Goal: Obtain resource: Obtain resource

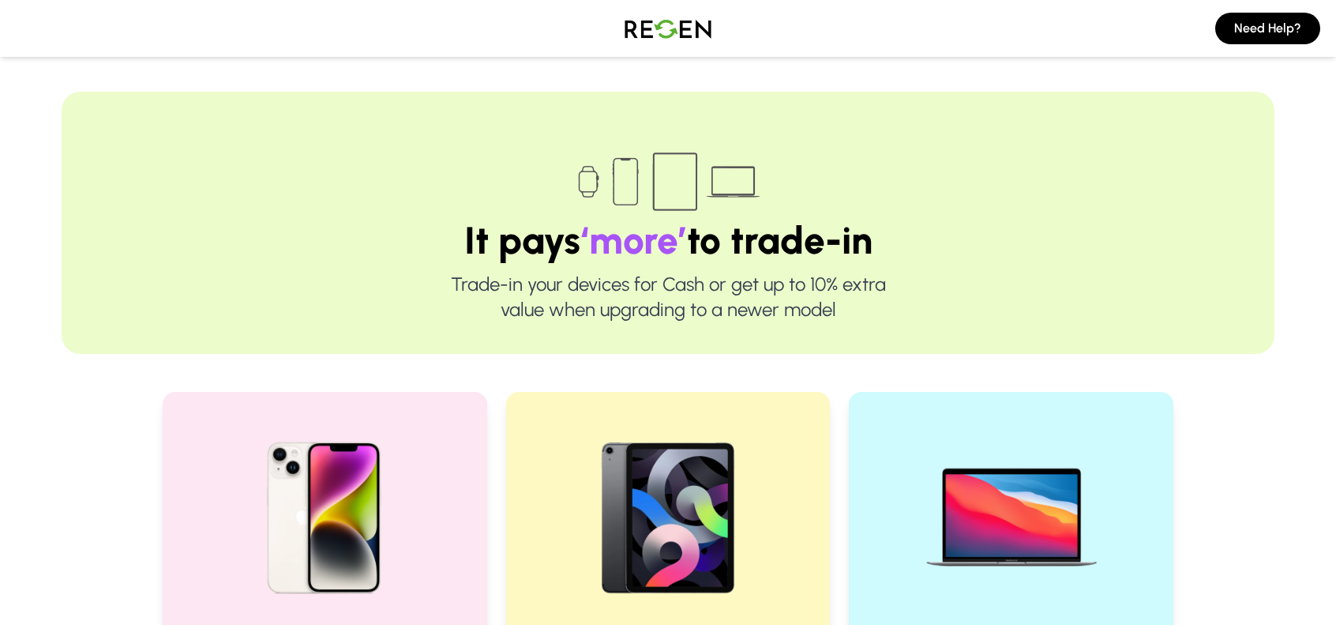
scroll to position [158, 0]
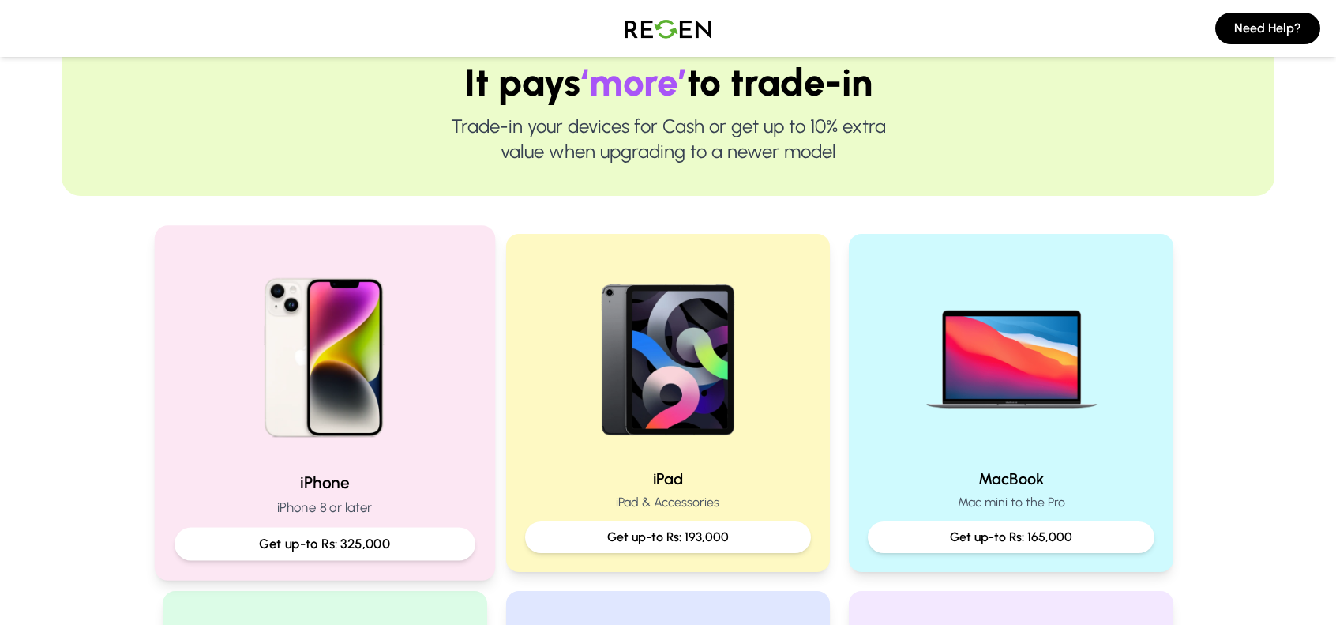
click at [328, 351] on img at bounding box center [325, 352] width 212 height 212
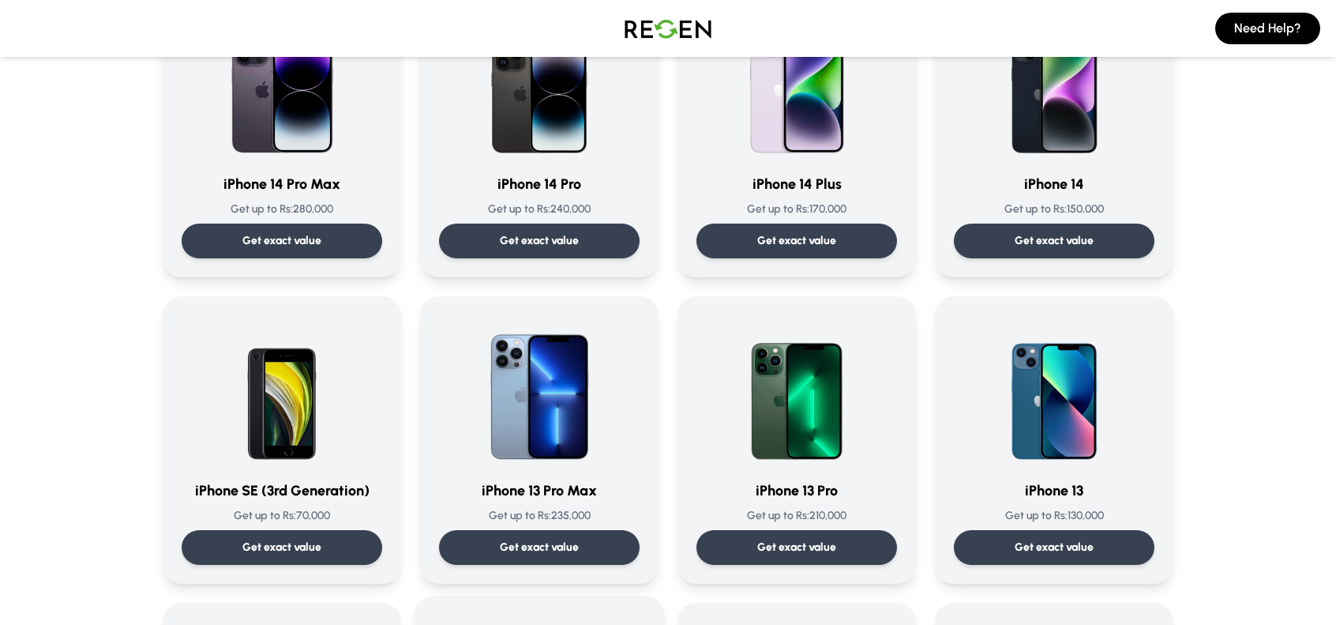
scroll to position [126, 0]
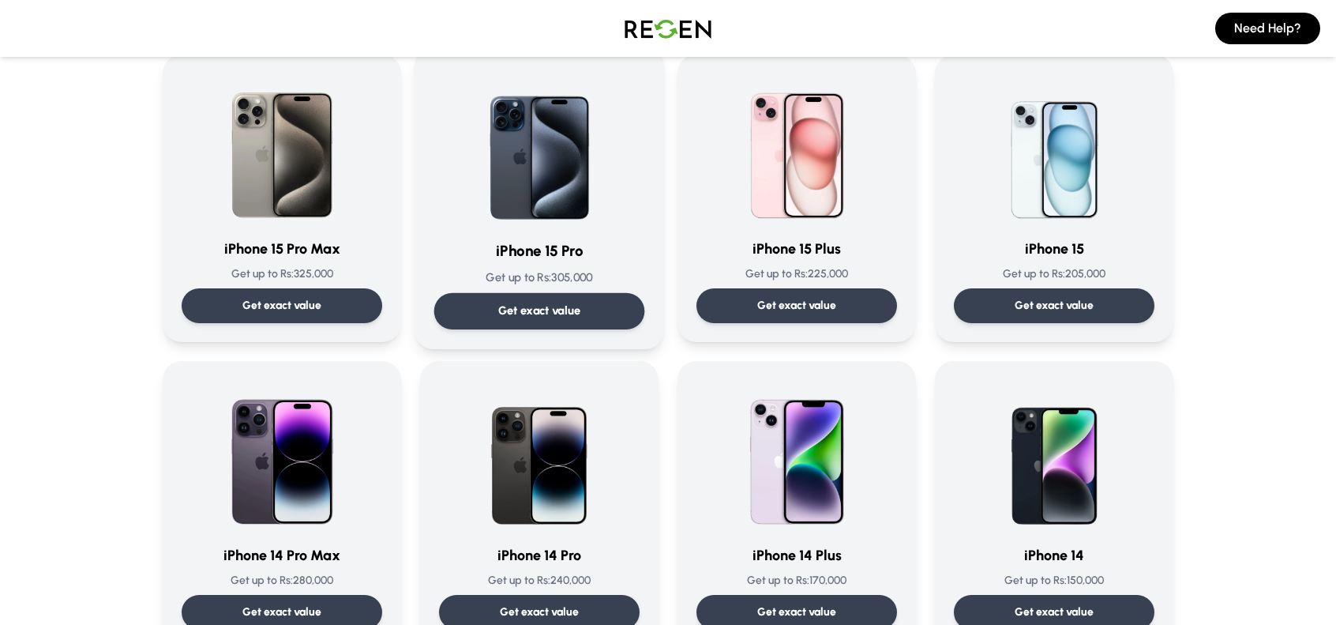
click at [553, 186] on img at bounding box center [539, 146] width 159 height 159
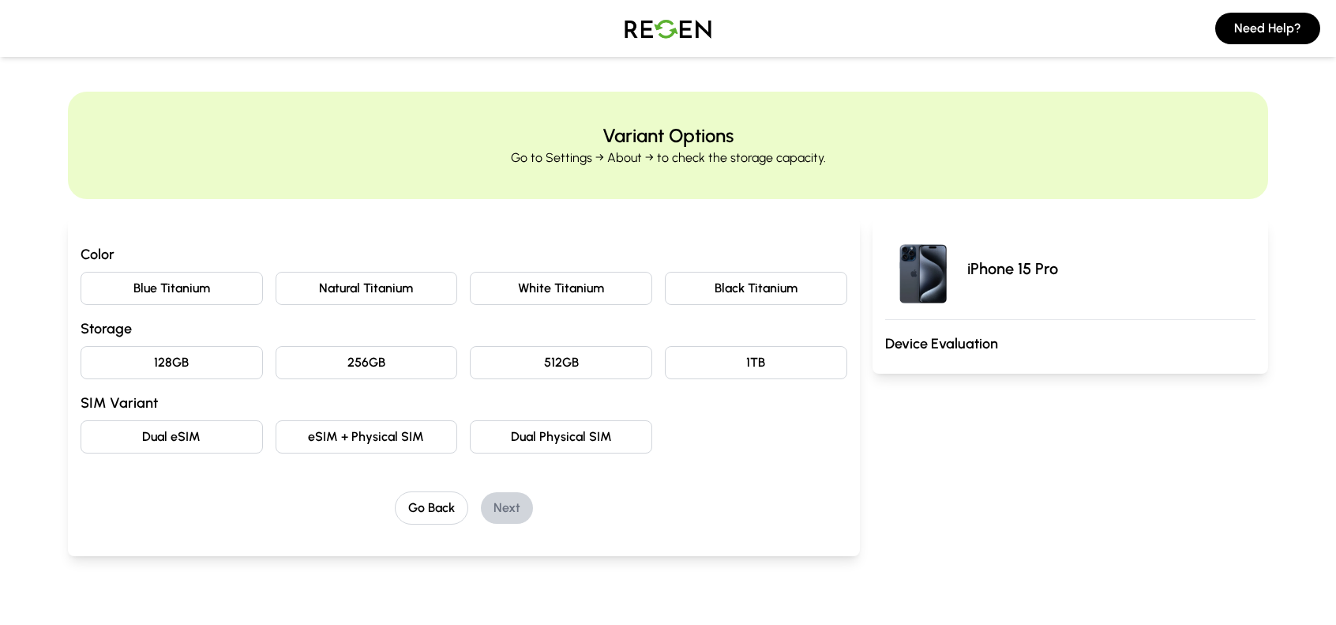
click at [202, 358] on button "128GB" at bounding box center [172, 362] width 182 height 33
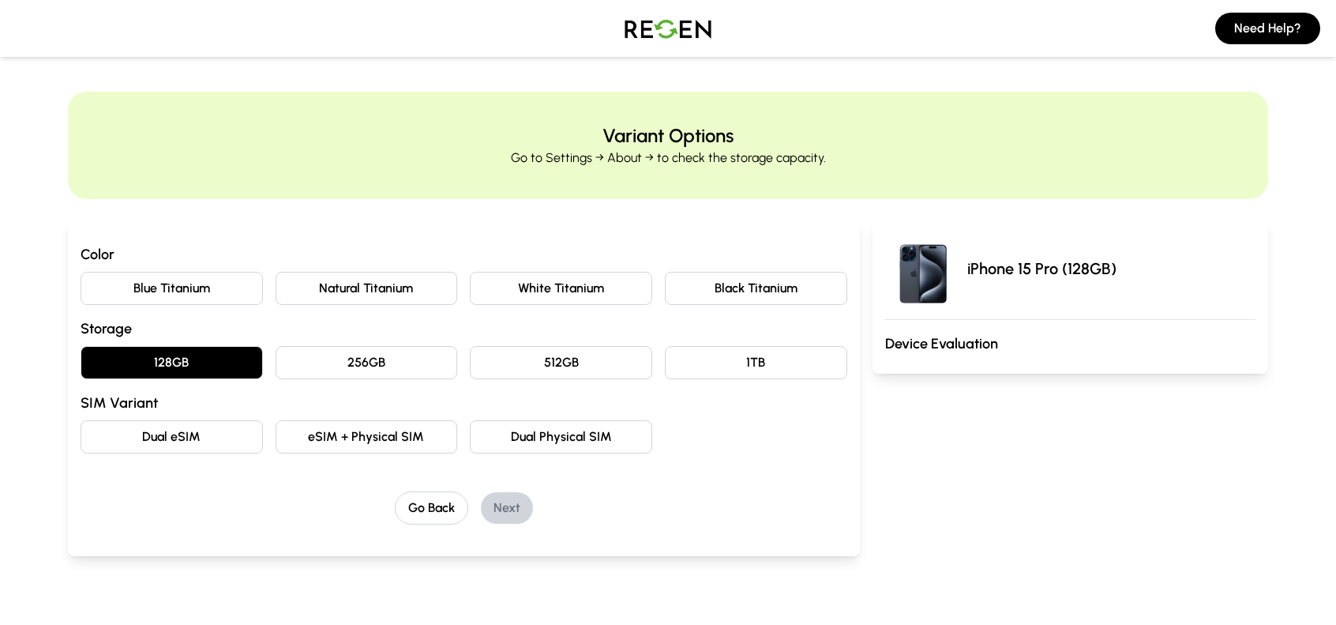
drag, startPoint x: 440, startPoint y: 298, endPoint x: 437, endPoint y: 289, distance: 9.0
click at [437, 289] on button "Natural Titanium" at bounding box center [367, 288] width 182 height 33
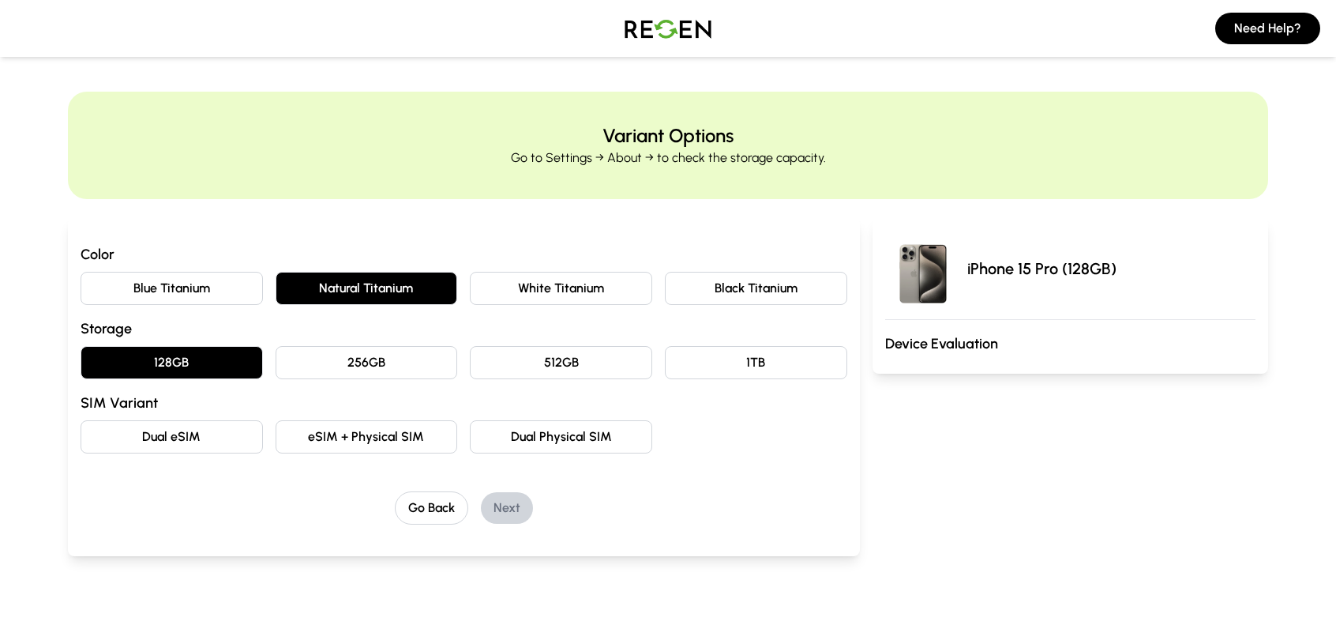
click at [393, 436] on button "eSIM + Physical SIM" at bounding box center [367, 436] width 182 height 33
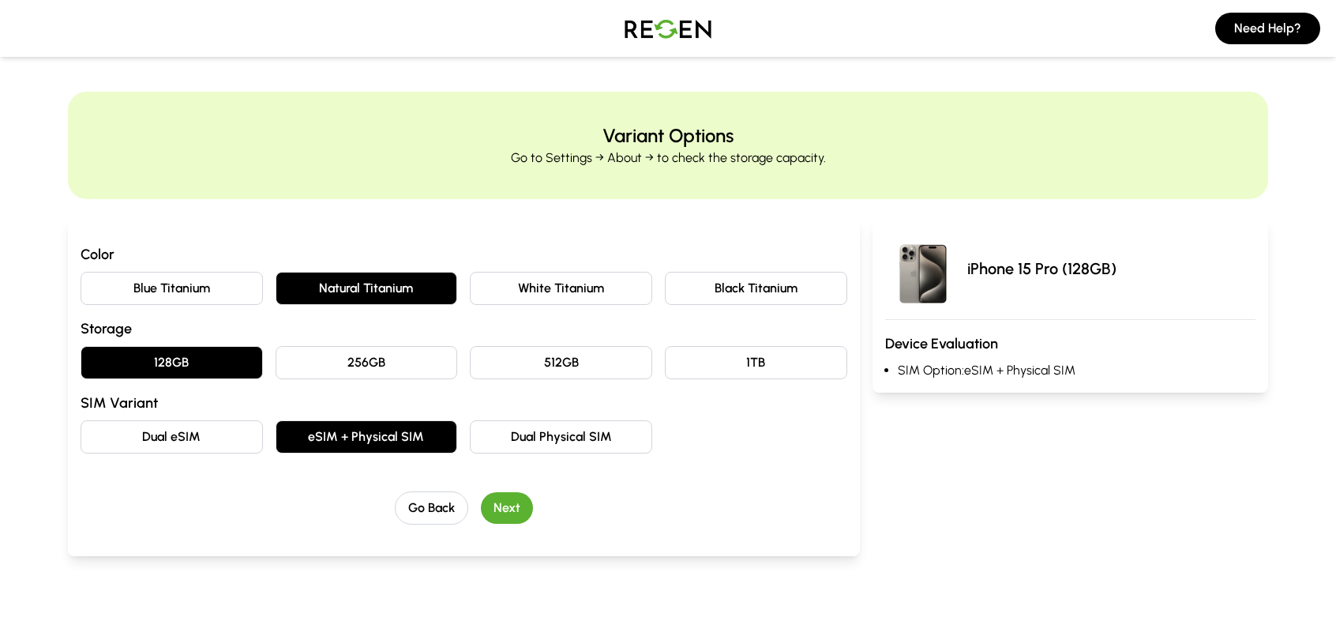
click at [516, 509] on button "Next" at bounding box center [507, 508] width 52 height 32
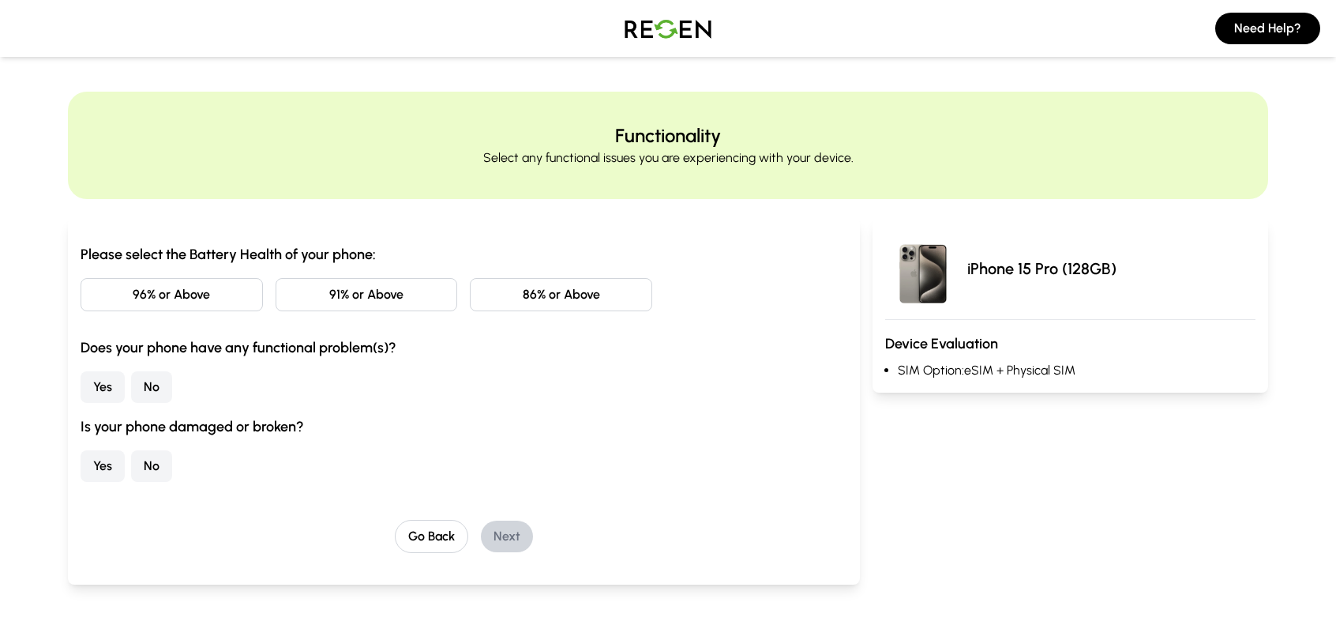
click at [360, 295] on button "91% or Above" at bounding box center [367, 294] width 182 height 33
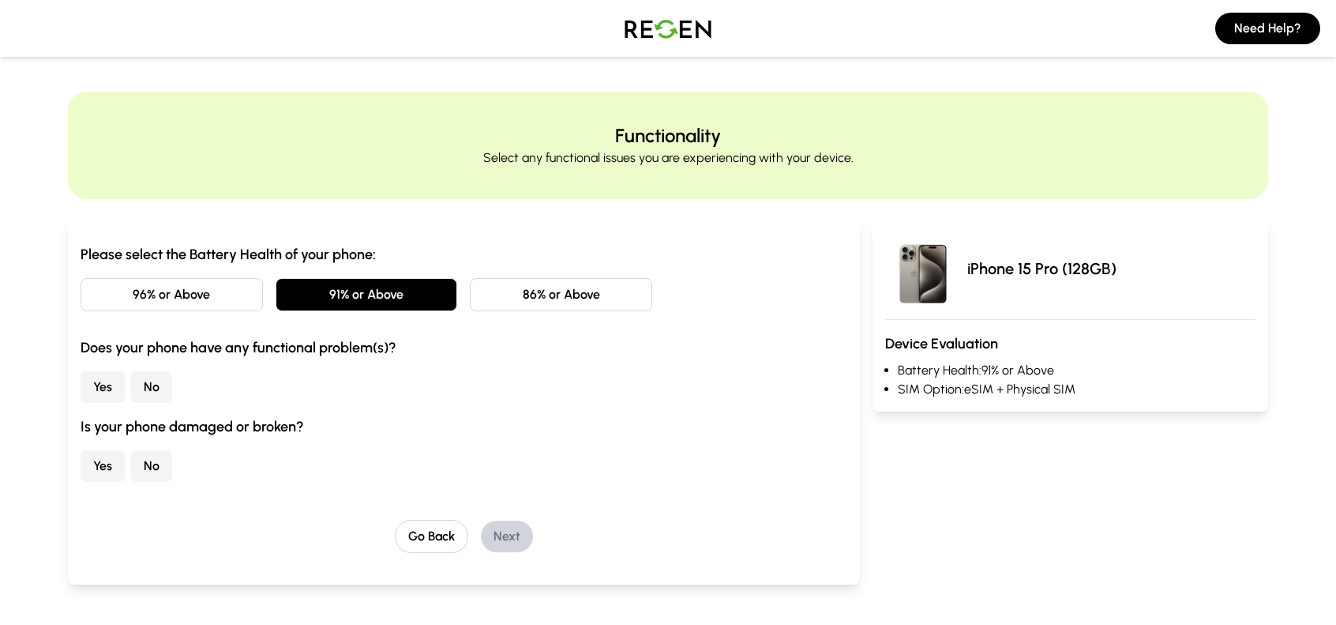
click at [152, 384] on button "No" at bounding box center [151, 387] width 41 height 32
click at [156, 465] on button "No" at bounding box center [151, 466] width 41 height 32
click at [493, 526] on button "Next" at bounding box center [507, 536] width 52 height 32
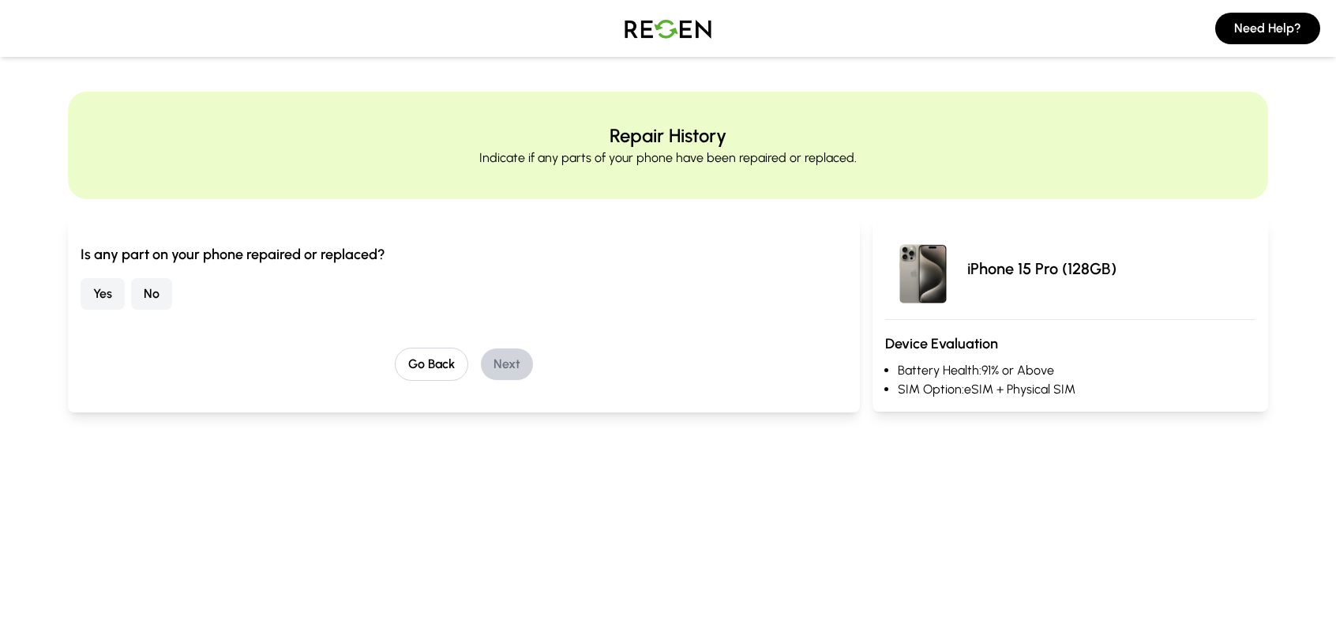
click at [144, 288] on button "No" at bounding box center [151, 294] width 41 height 32
click at [508, 358] on button "Next" at bounding box center [507, 364] width 52 height 32
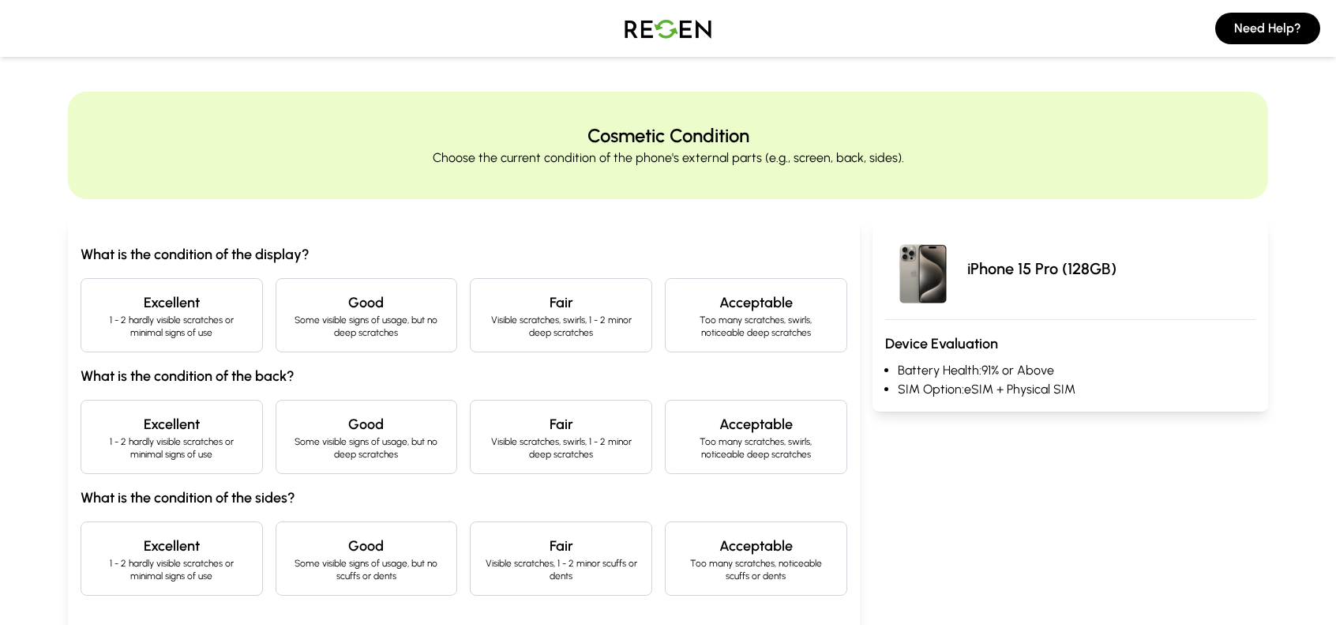
click at [196, 325] on p "1 - 2 hardly visible scratches or minimal signs of use" at bounding box center [172, 325] width 156 height 25
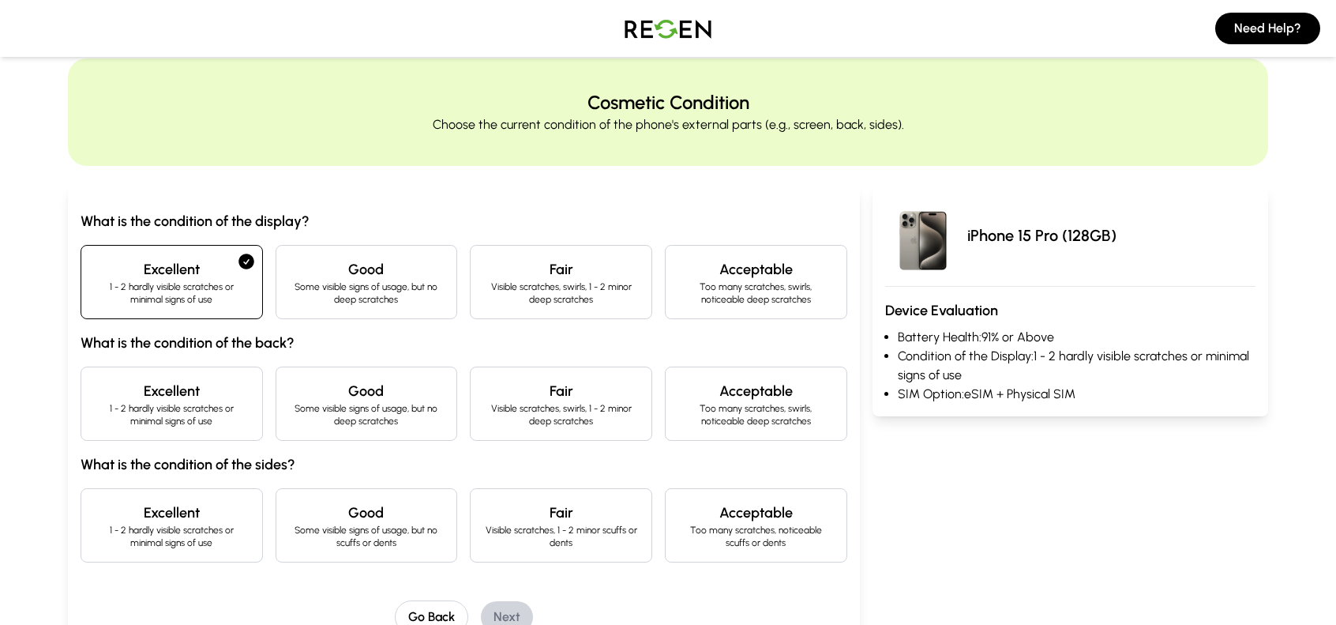
scroll to position [79, 0]
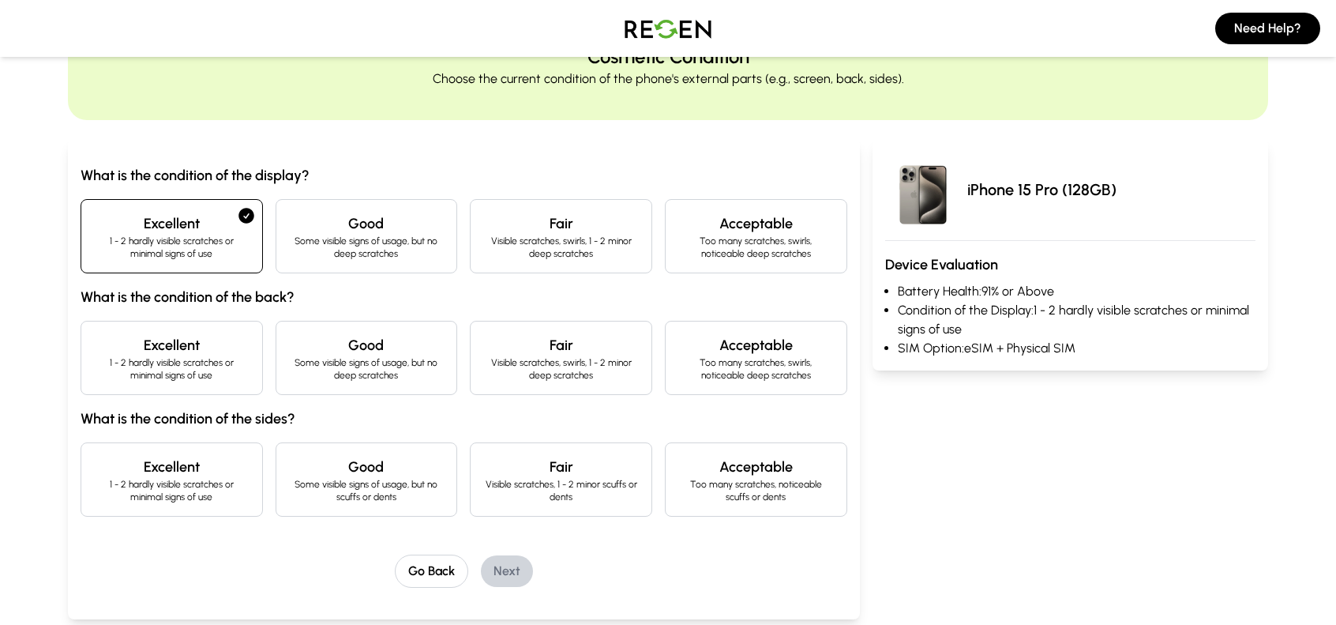
click at [197, 356] on p "1 - 2 hardly visible scratches or minimal signs of use" at bounding box center [172, 368] width 156 height 25
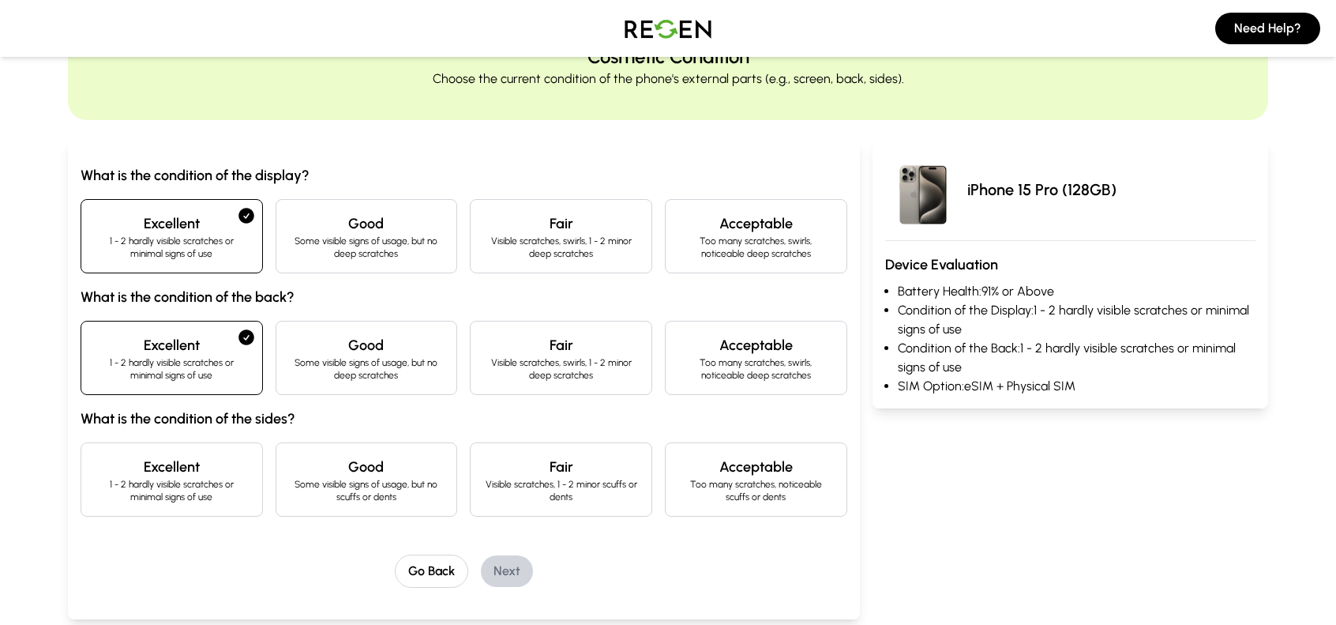
click at [199, 487] on p "1 - 2 hardly visible scratches or minimal signs of use" at bounding box center [172, 490] width 156 height 25
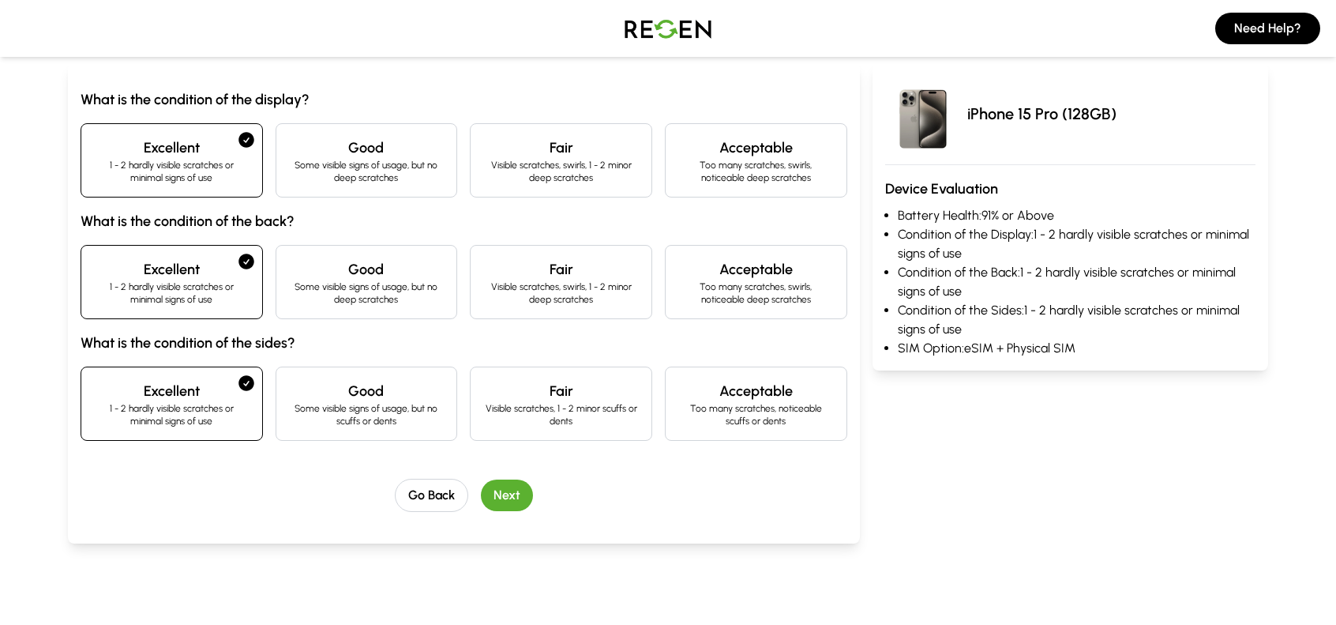
scroll to position [158, 0]
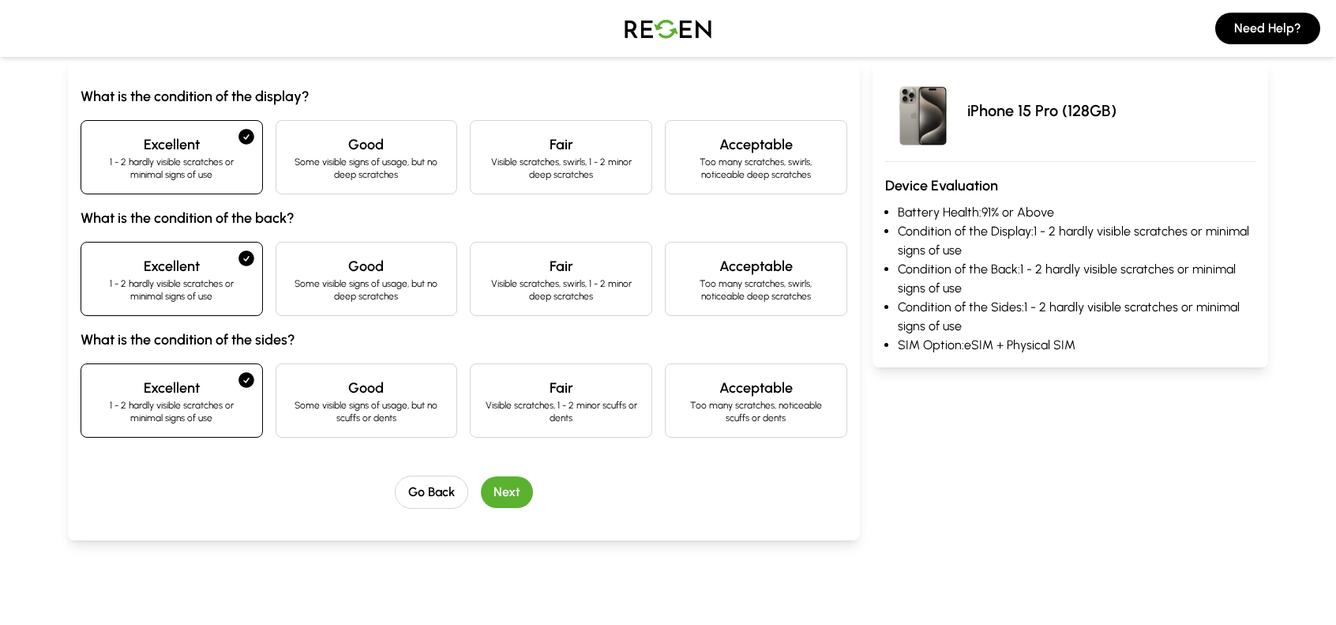
click at [523, 489] on button "Next" at bounding box center [507, 492] width 52 height 32
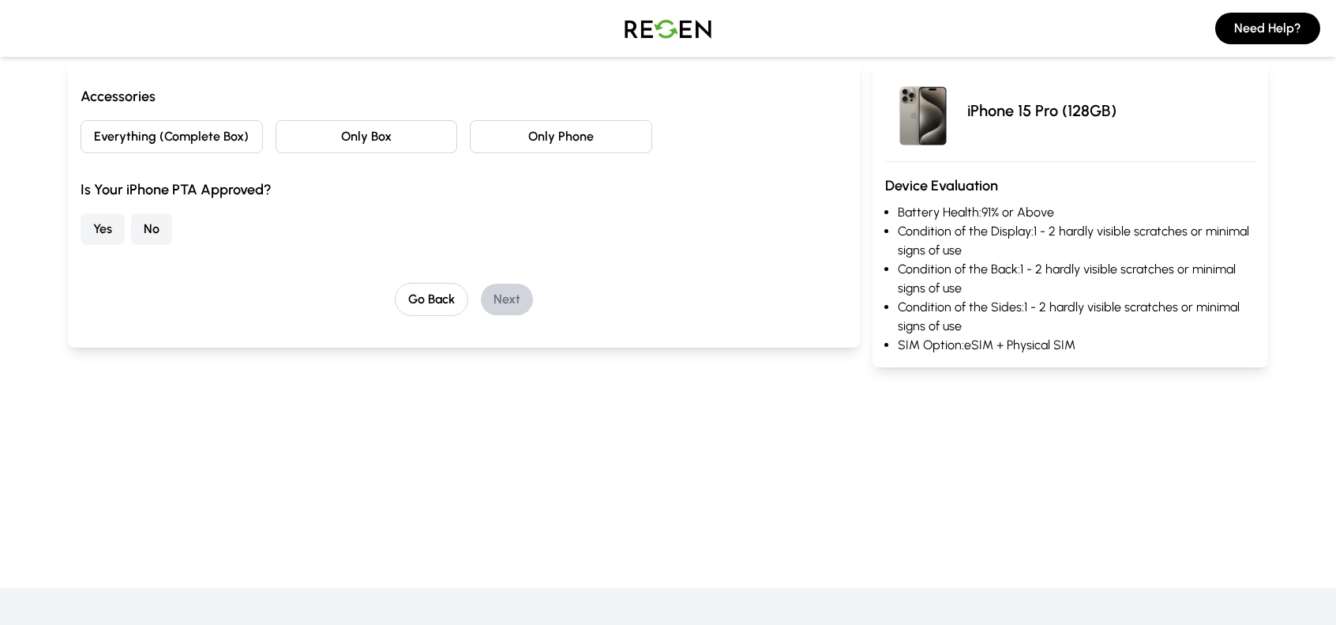
click at [164, 228] on button "No" at bounding box center [151, 229] width 41 height 32
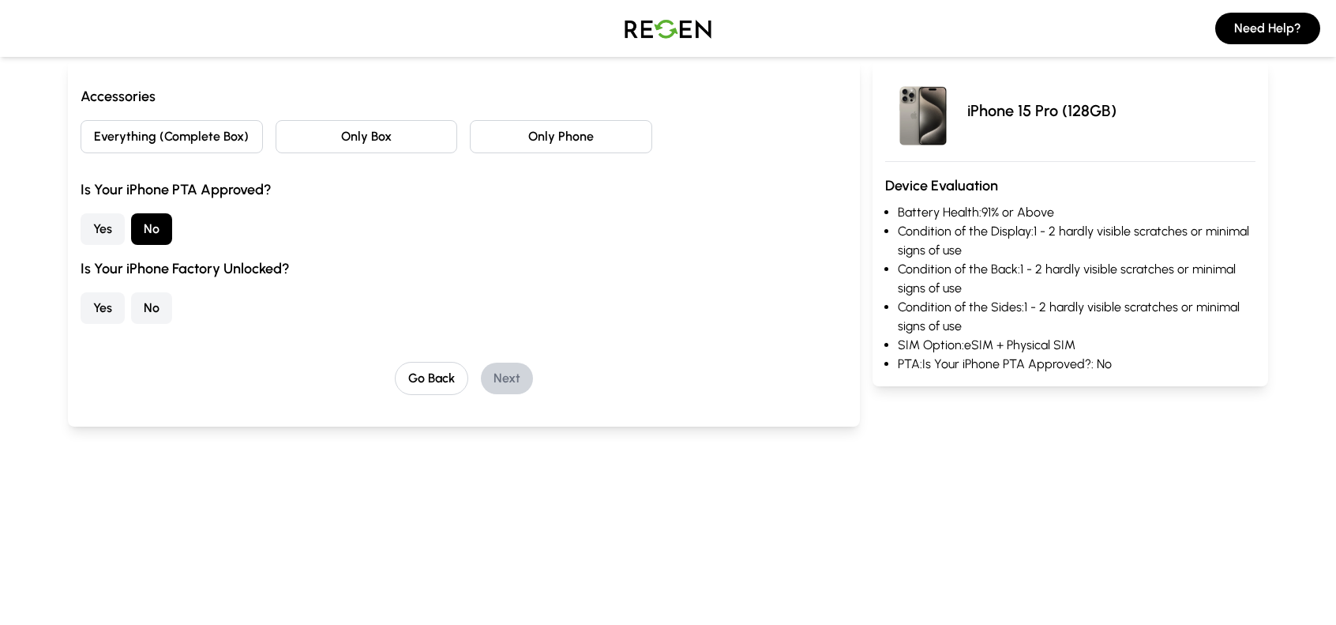
click at [182, 137] on button "Everything (Complete Box)" at bounding box center [172, 136] width 182 height 33
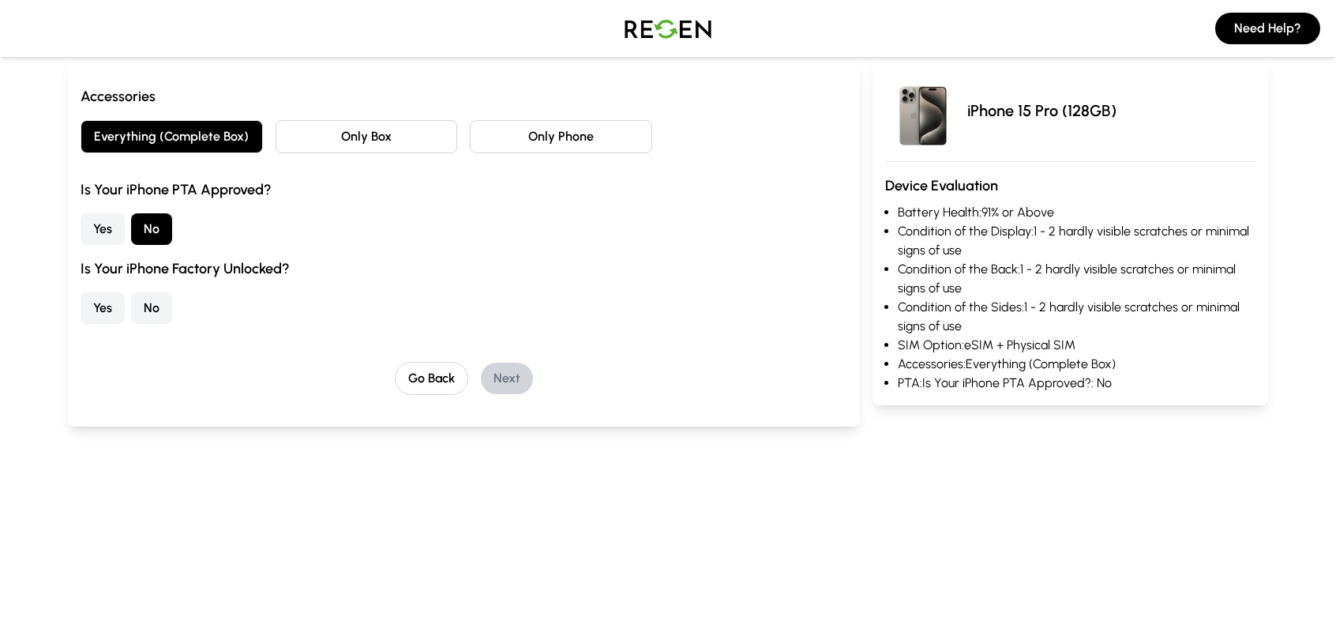
click at [114, 306] on button "Yes" at bounding box center [103, 308] width 44 height 32
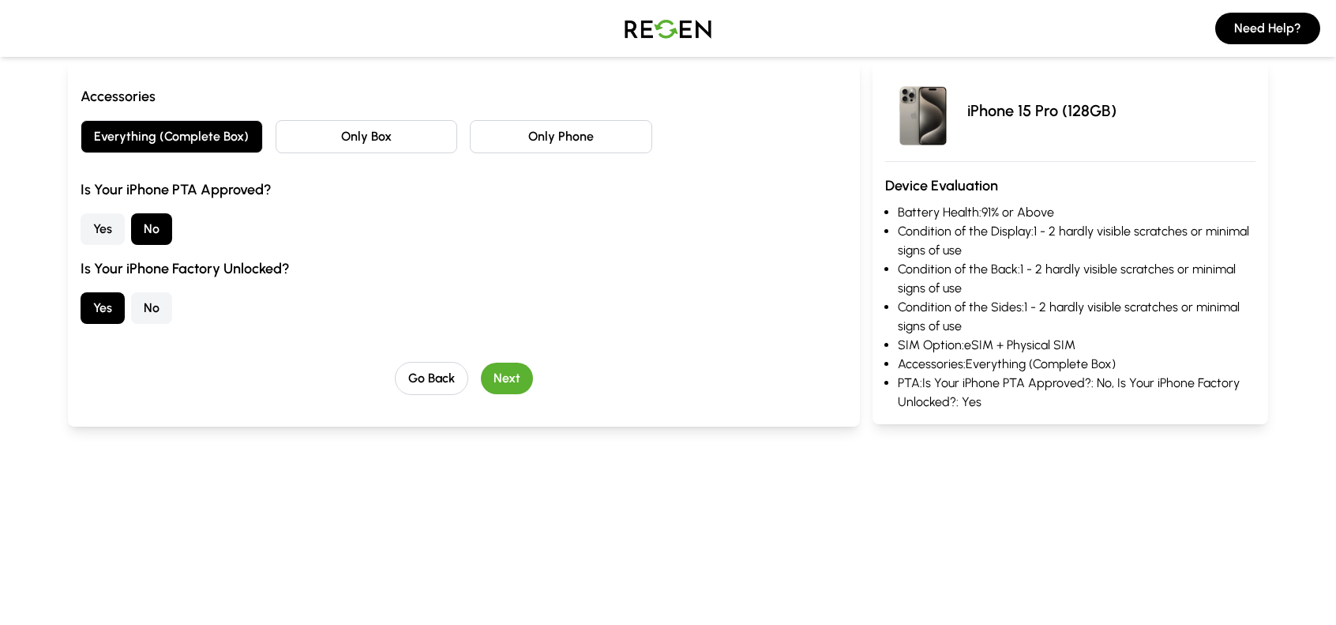
click at [518, 372] on button "Next" at bounding box center [507, 378] width 52 height 32
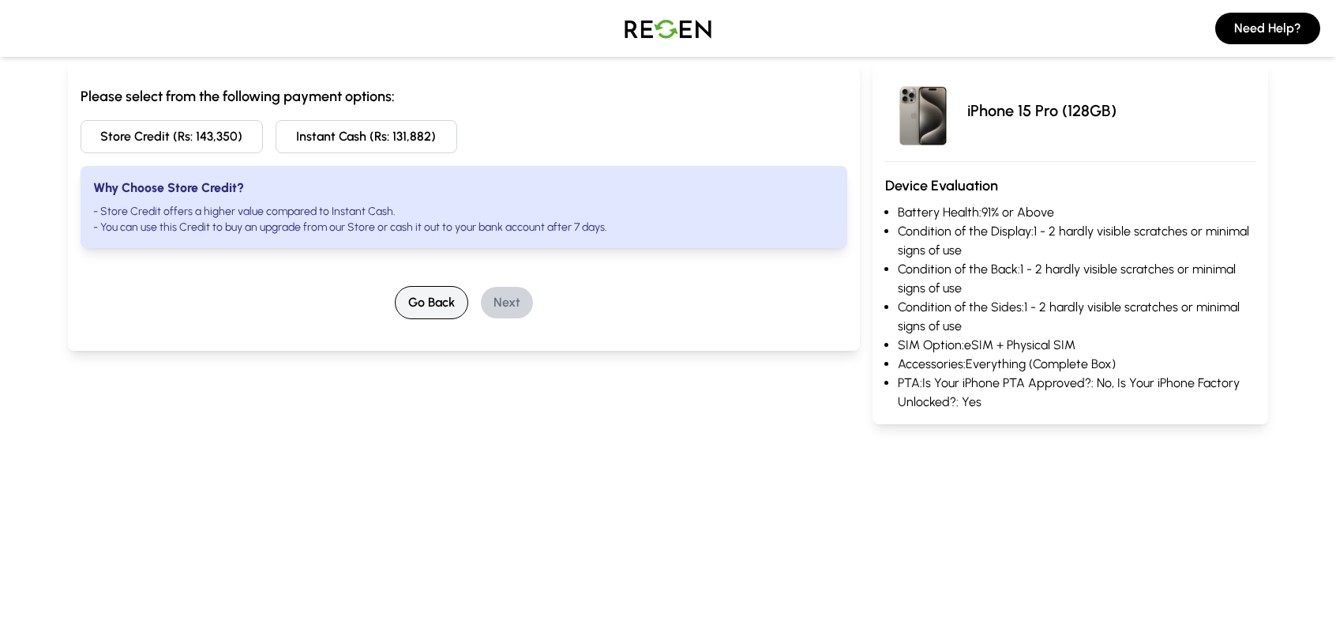
click at [438, 308] on button "Go Back" at bounding box center [431, 302] width 73 height 33
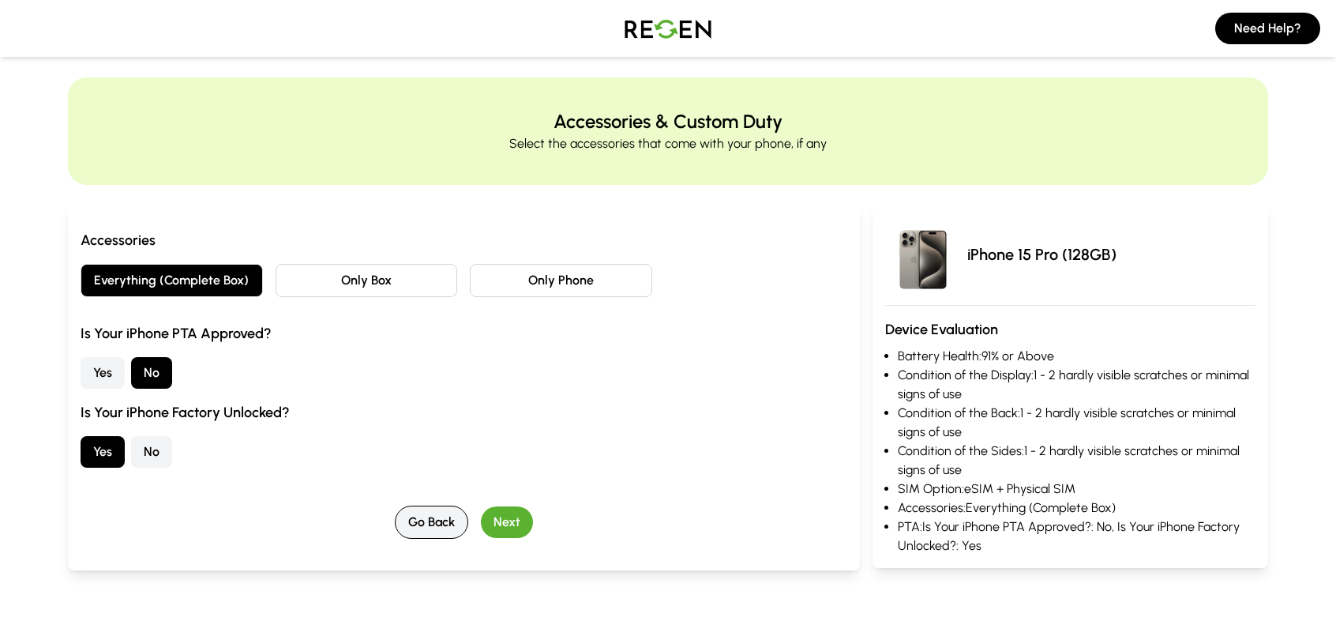
scroll to position [0, 0]
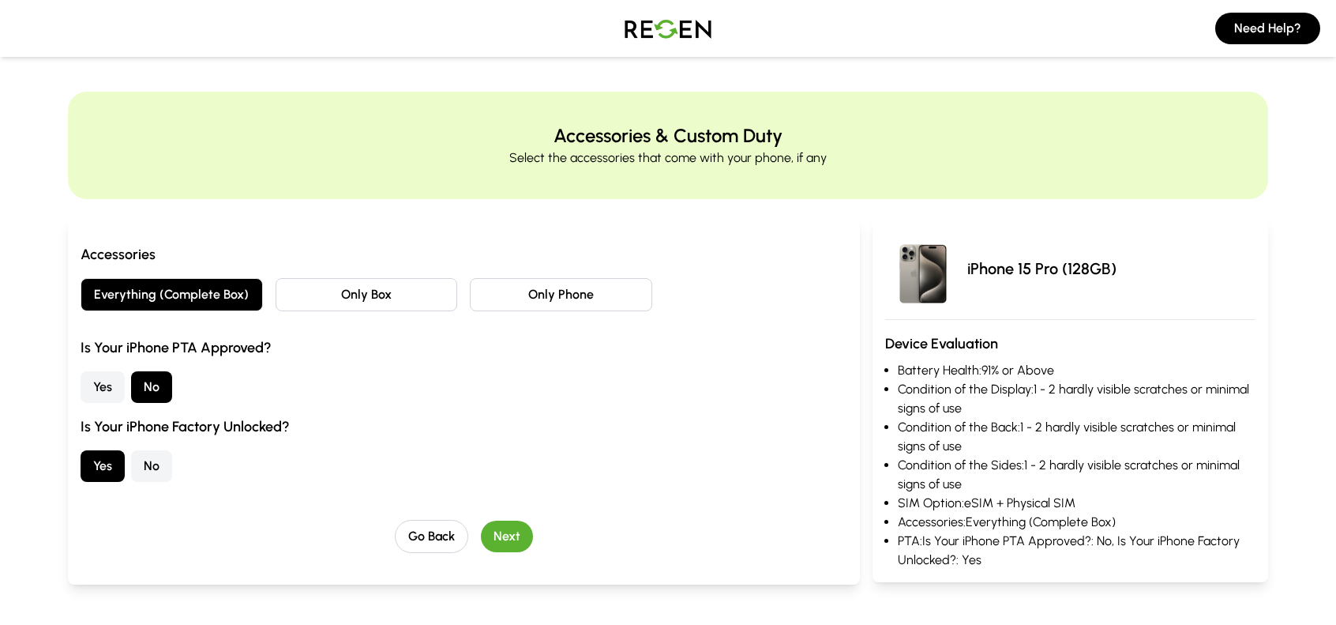
click at [650, 36] on img at bounding box center [668, 28] width 111 height 44
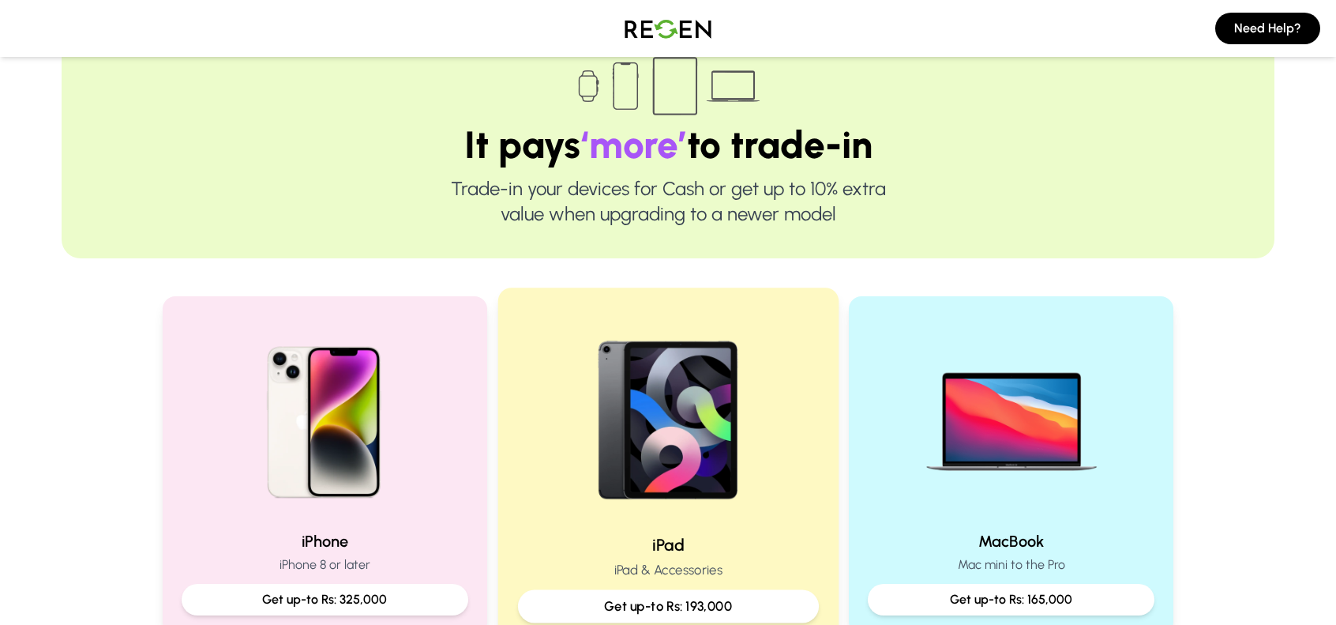
scroll to position [237, 0]
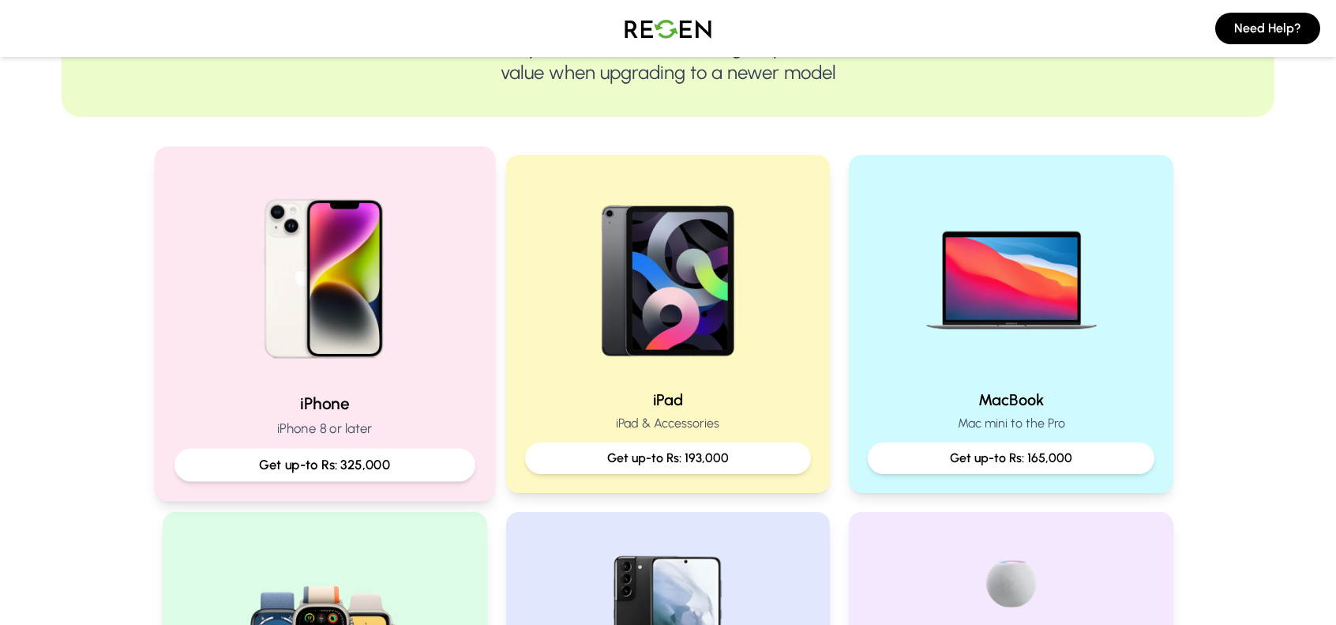
click at [351, 318] on img at bounding box center [325, 273] width 212 height 212
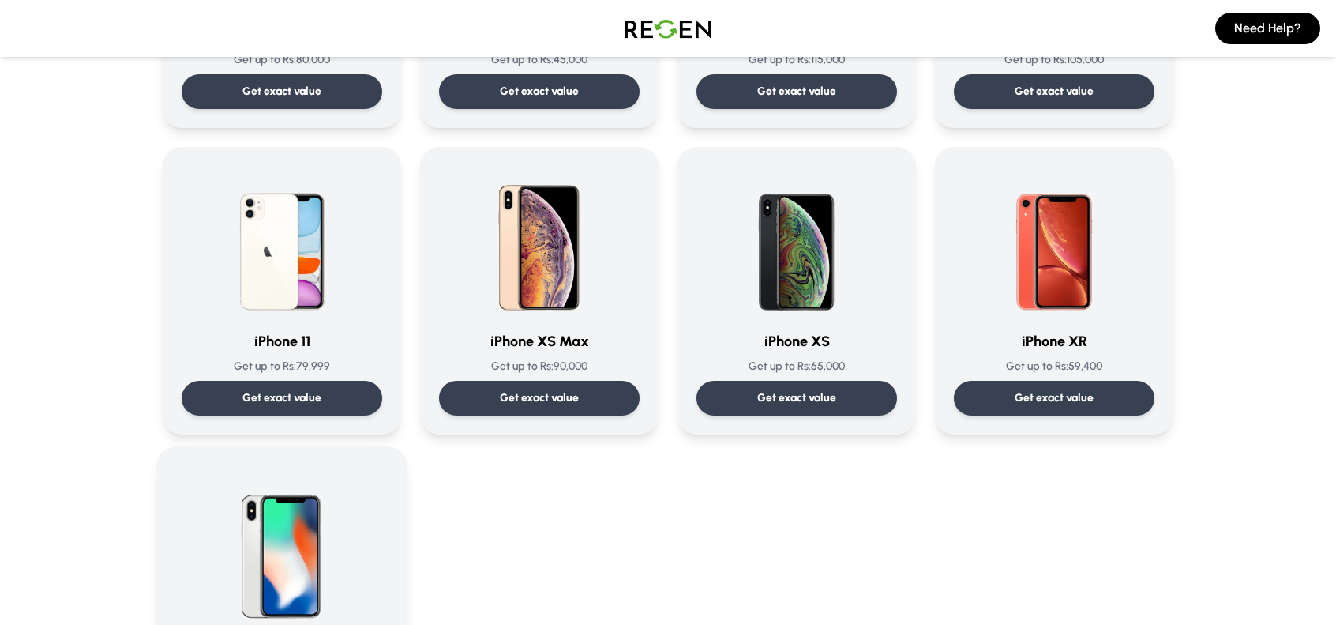
scroll to position [1737, 0]
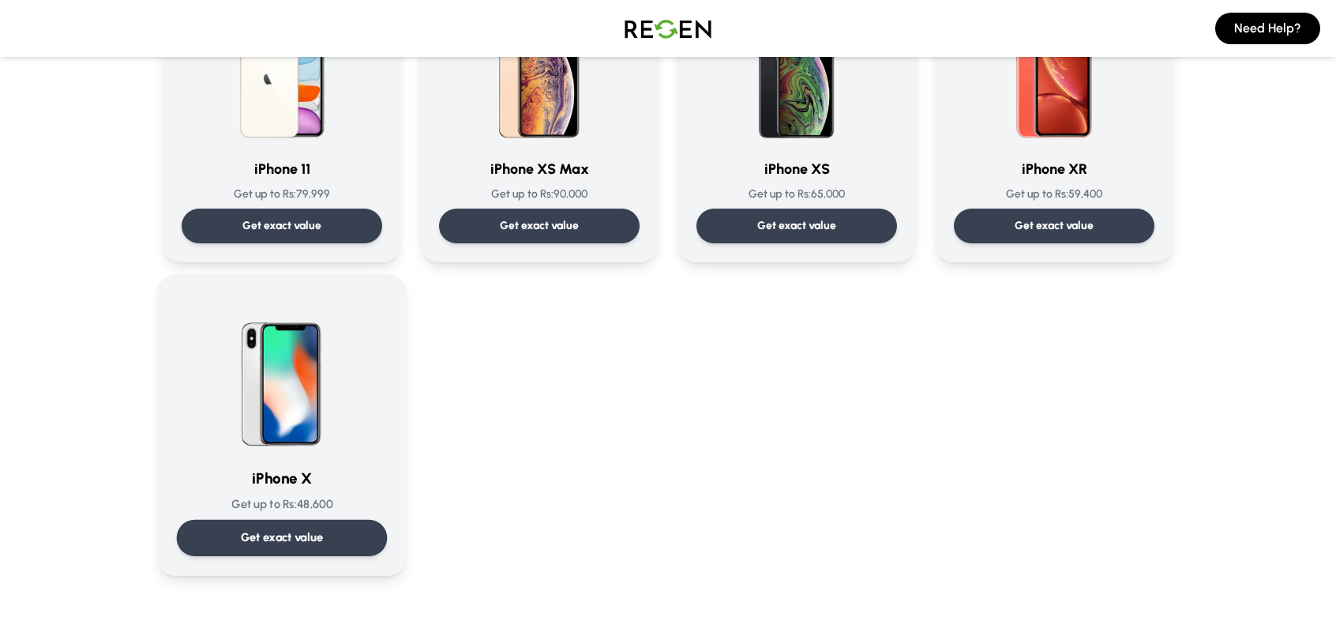
click at [286, 416] on img at bounding box center [281, 373] width 159 height 159
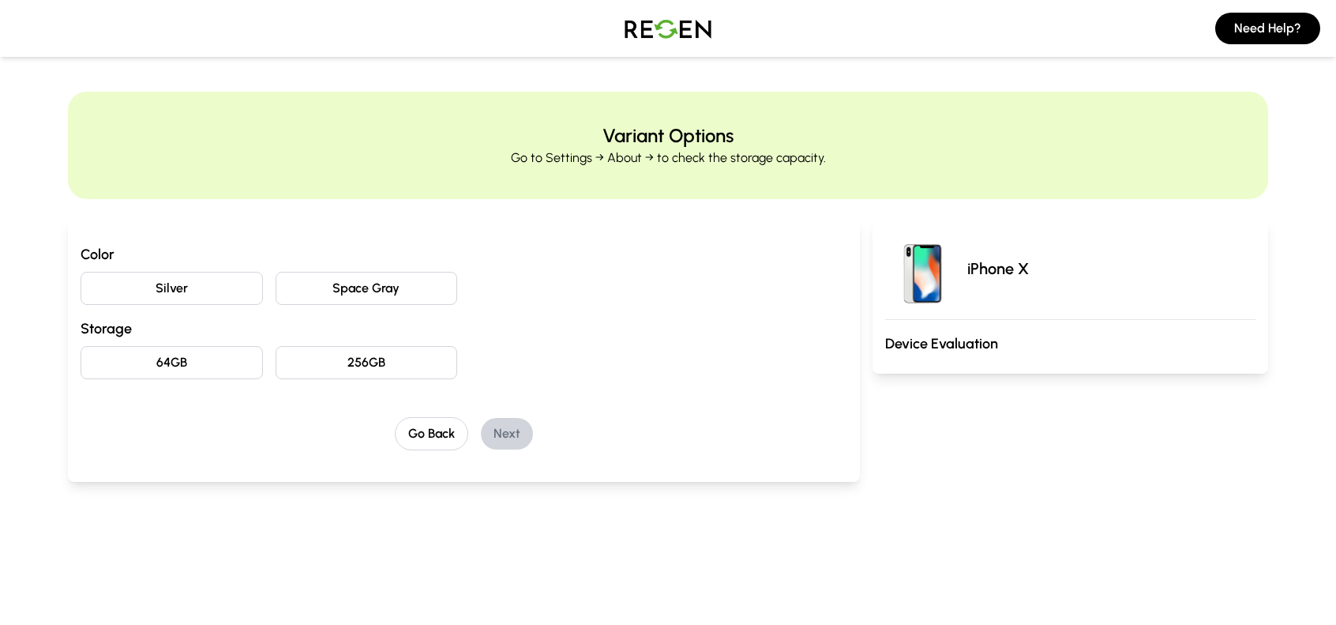
click at [398, 291] on button "Space Gray" at bounding box center [367, 288] width 182 height 33
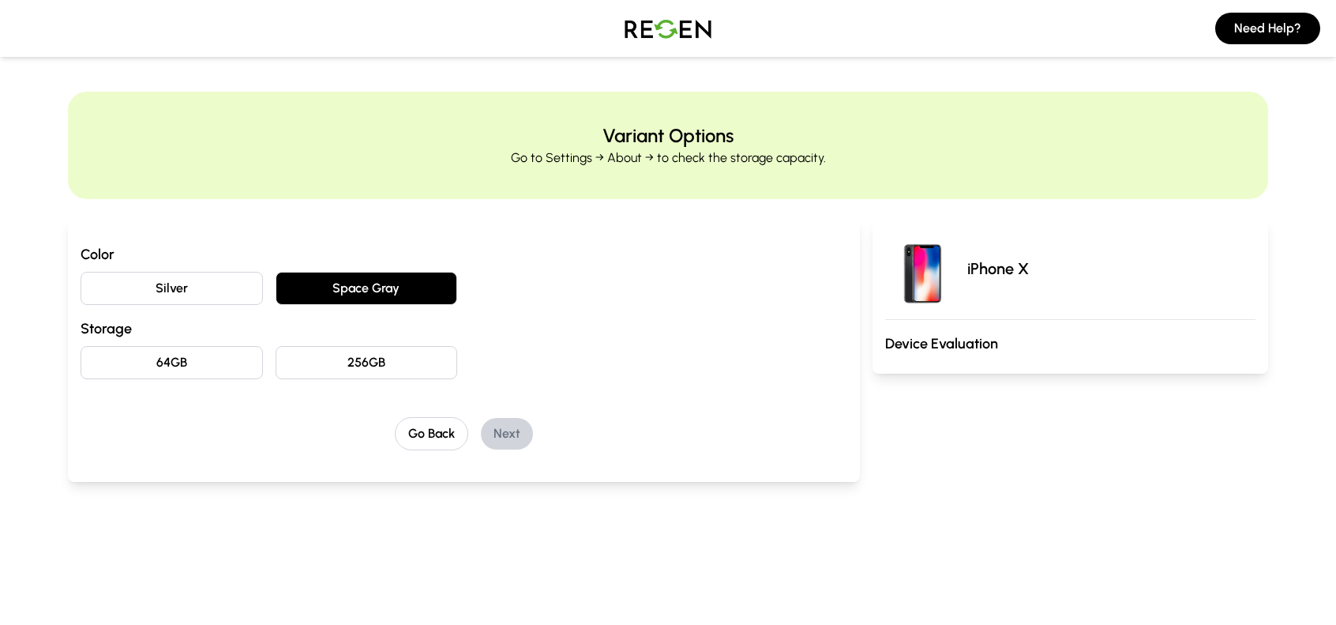
click at [191, 363] on button "64GB" at bounding box center [172, 362] width 182 height 33
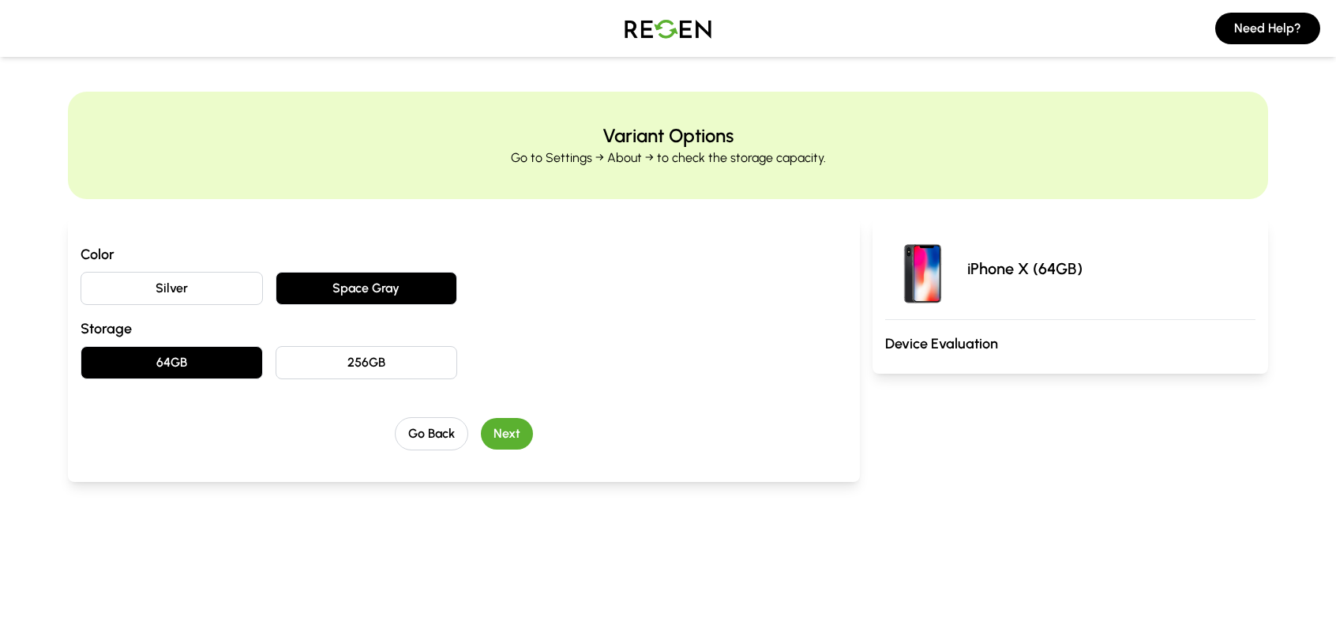
click at [505, 430] on button "Next" at bounding box center [507, 434] width 52 height 32
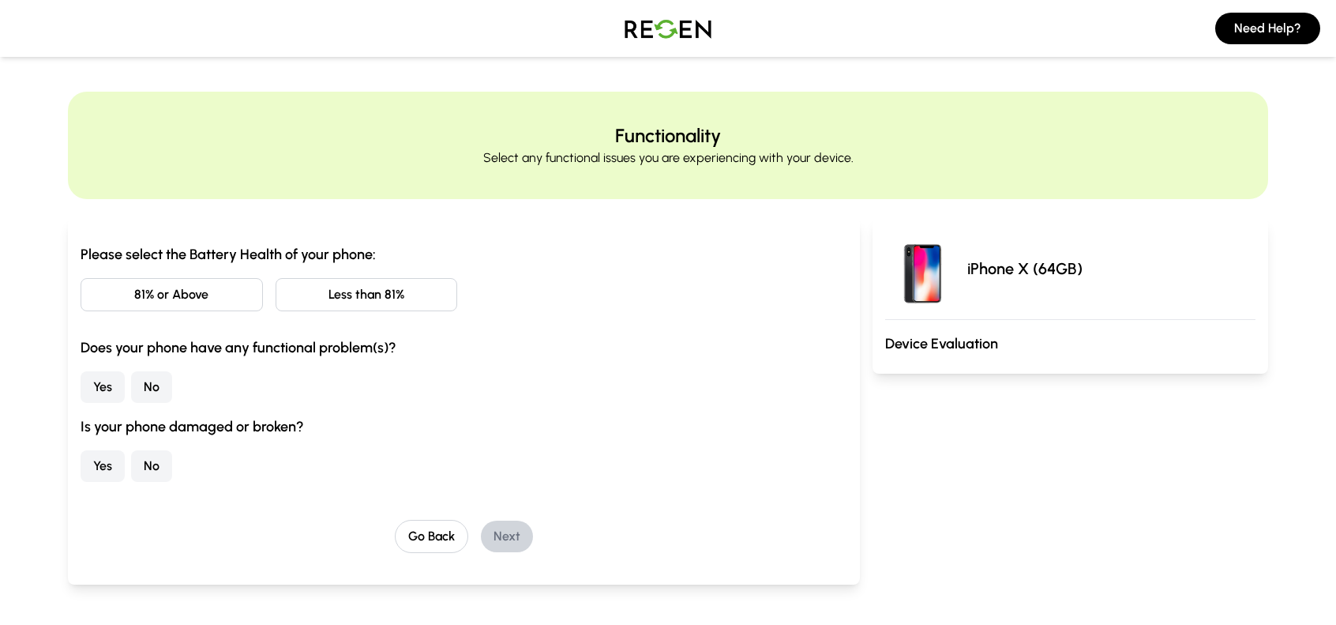
click at [405, 302] on button "Less than 81%" at bounding box center [367, 294] width 182 height 33
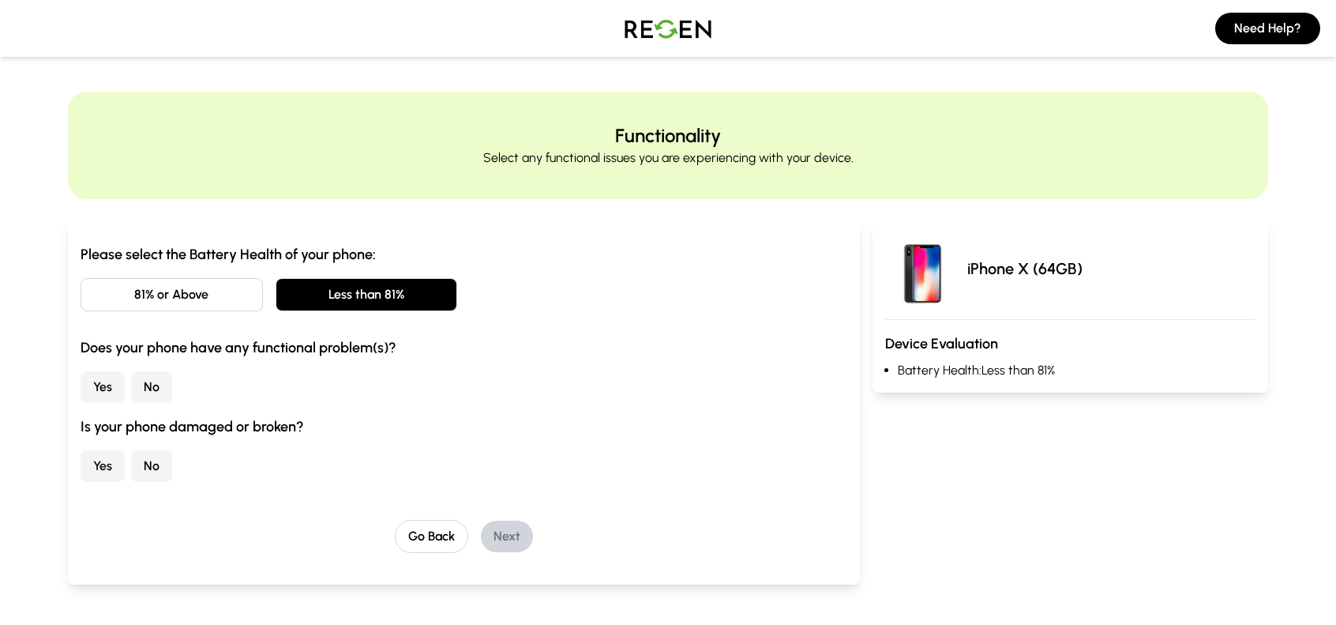
click at [160, 381] on button "No" at bounding box center [151, 387] width 41 height 32
click at [114, 463] on button "Yes" at bounding box center [103, 466] width 44 height 32
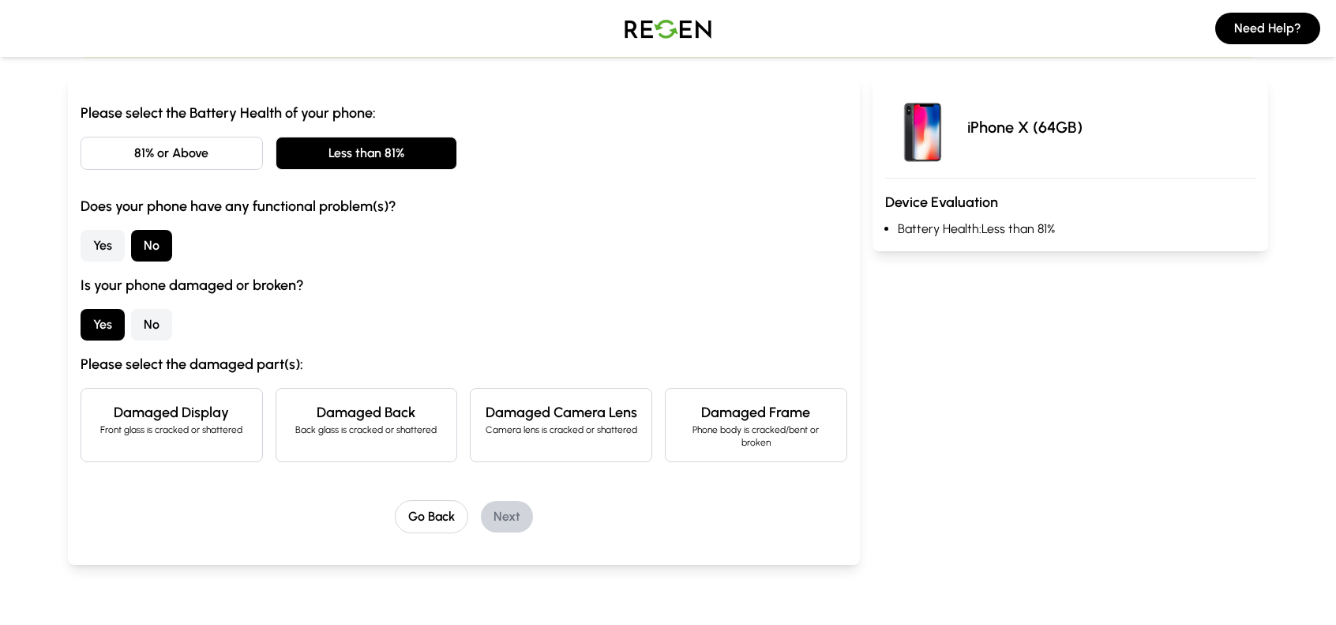
scroll to position [158, 0]
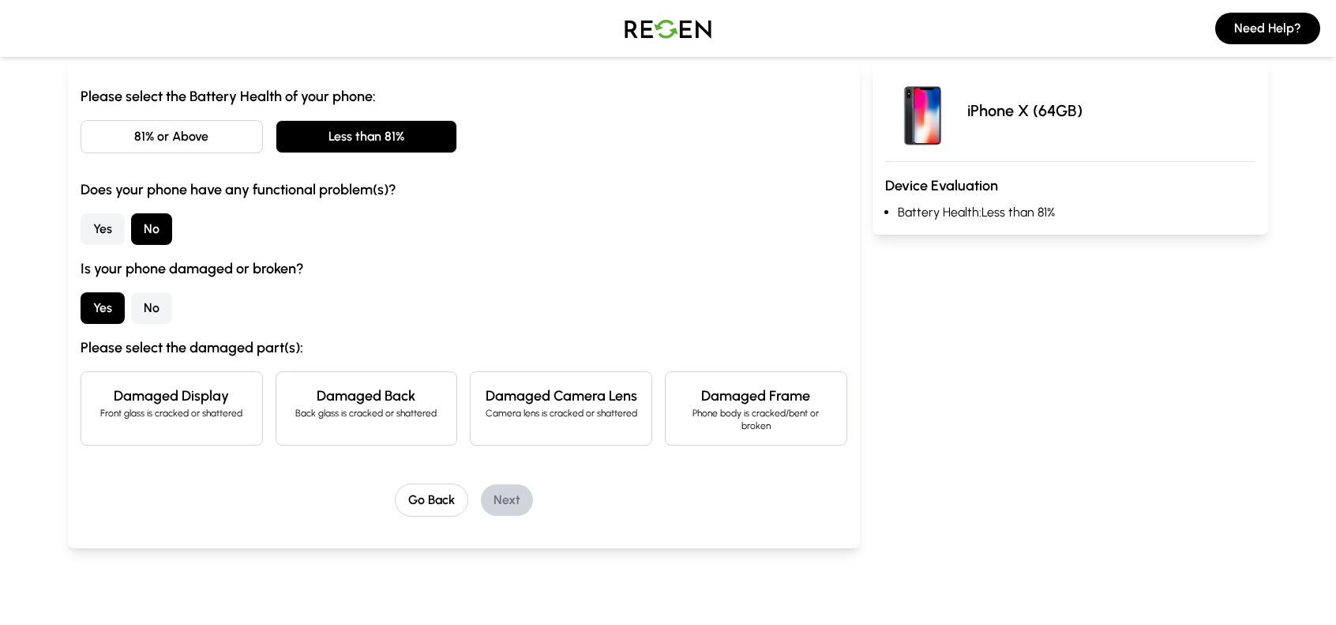
click at [381, 405] on h4 "Damaged Back" at bounding box center [367, 395] width 156 height 22
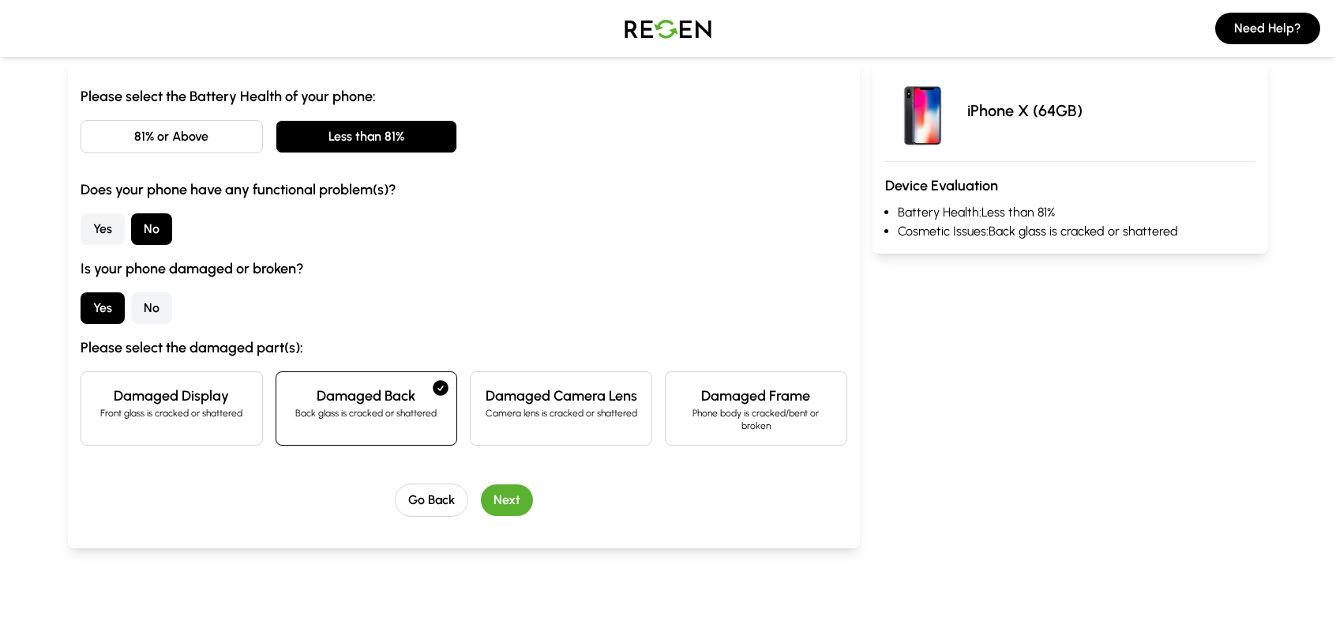
click at [510, 497] on button "Next" at bounding box center [507, 500] width 52 height 32
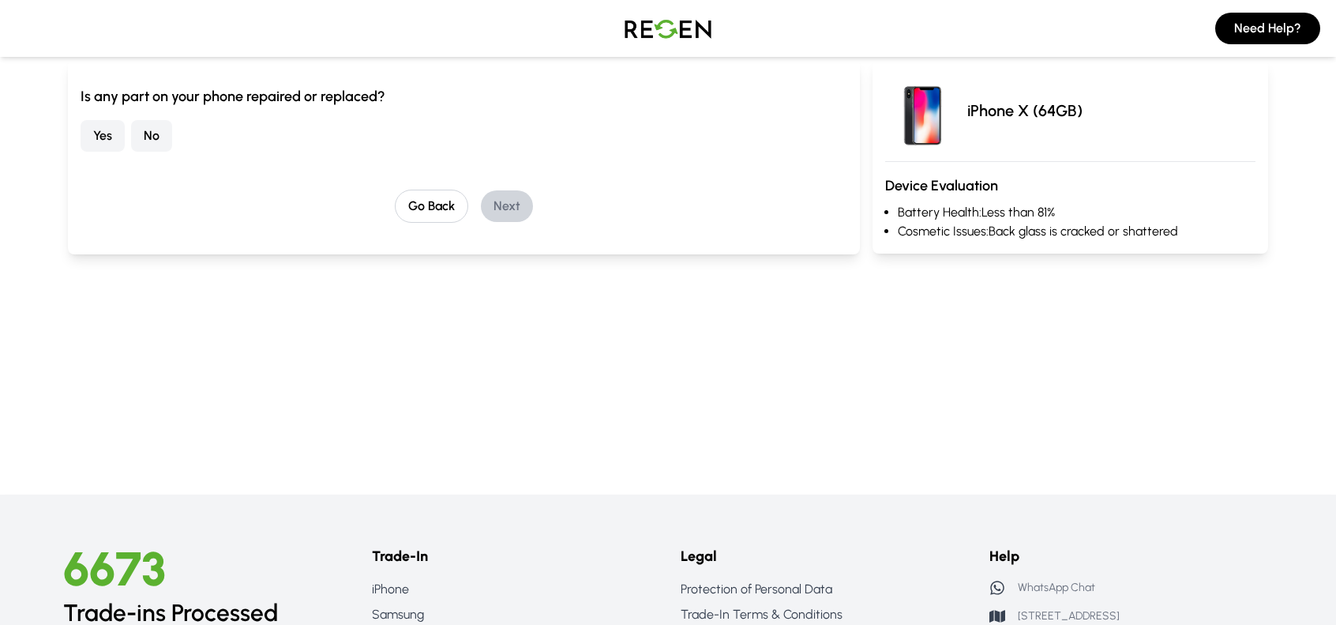
click at [153, 137] on button "No" at bounding box center [151, 136] width 41 height 32
click at [482, 201] on button "Next" at bounding box center [507, 206] width 52 height 32
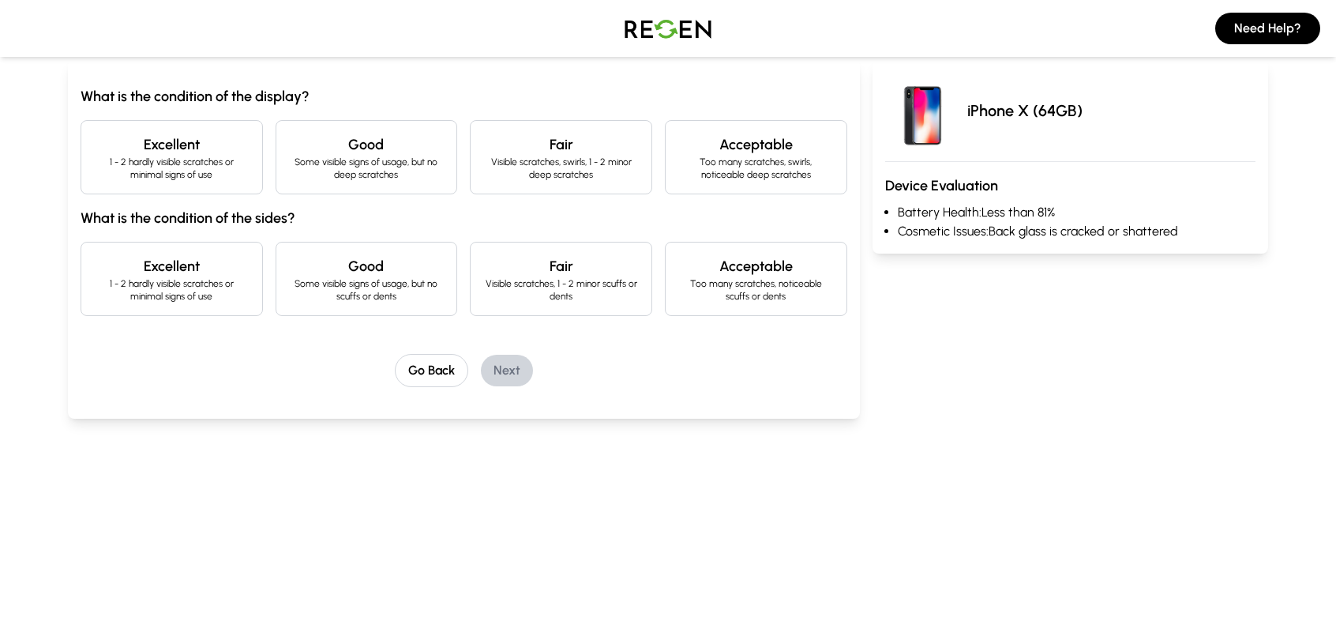
click at [616, 171] on p "Visible scratches, swirls, 1 - 2 minor deep scratches" at bounding box center [561, 168] width 156 height 25
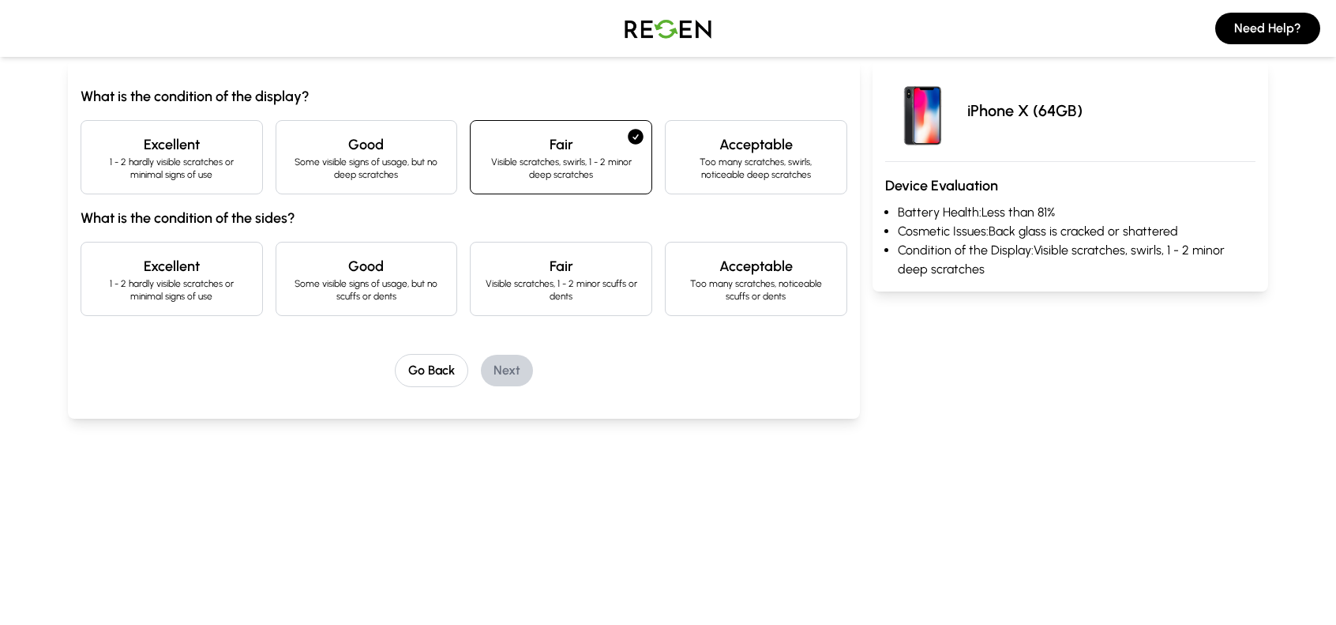
click at [753, 168] on p "Too many scratches, swirls, noticeable deep scratches" at bounding box center [756, 168] width 156 height 25
click at [752, 287] on p "Too many scratches, noticeable scuffs or dents" at bounding box center [756, 289] width 156 height 25
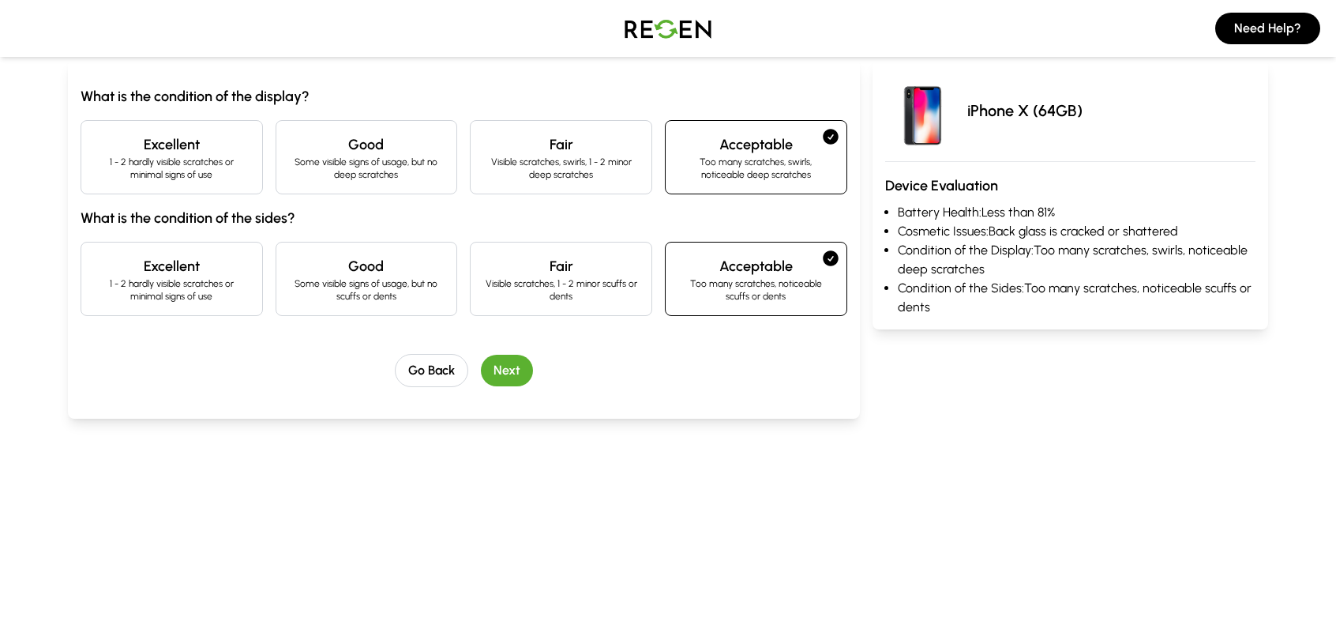
click at [521, 367] on button "Next" at bounding box center [507, 370] width 52 height 32
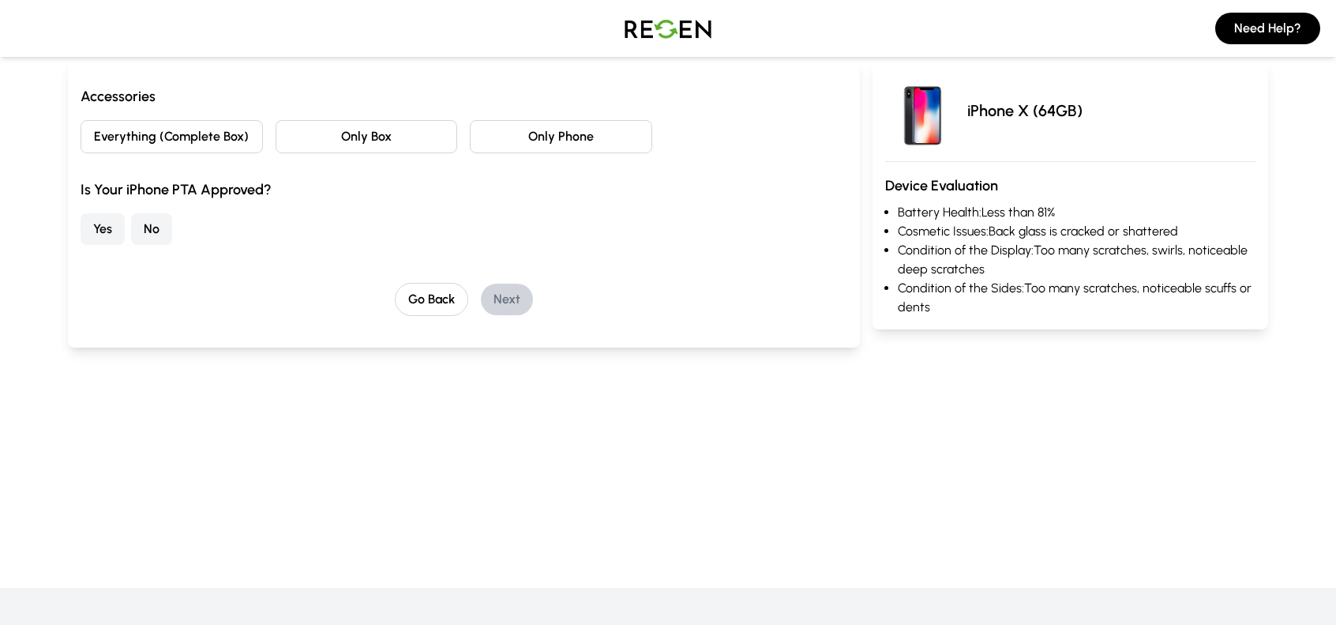
click at [106, 225] on button "Yes" at bounding box center [103, 229] width 44 height 32
click at [575, 137] on button "Only Phone" at bounding box center [561, 136] width 182 height 33
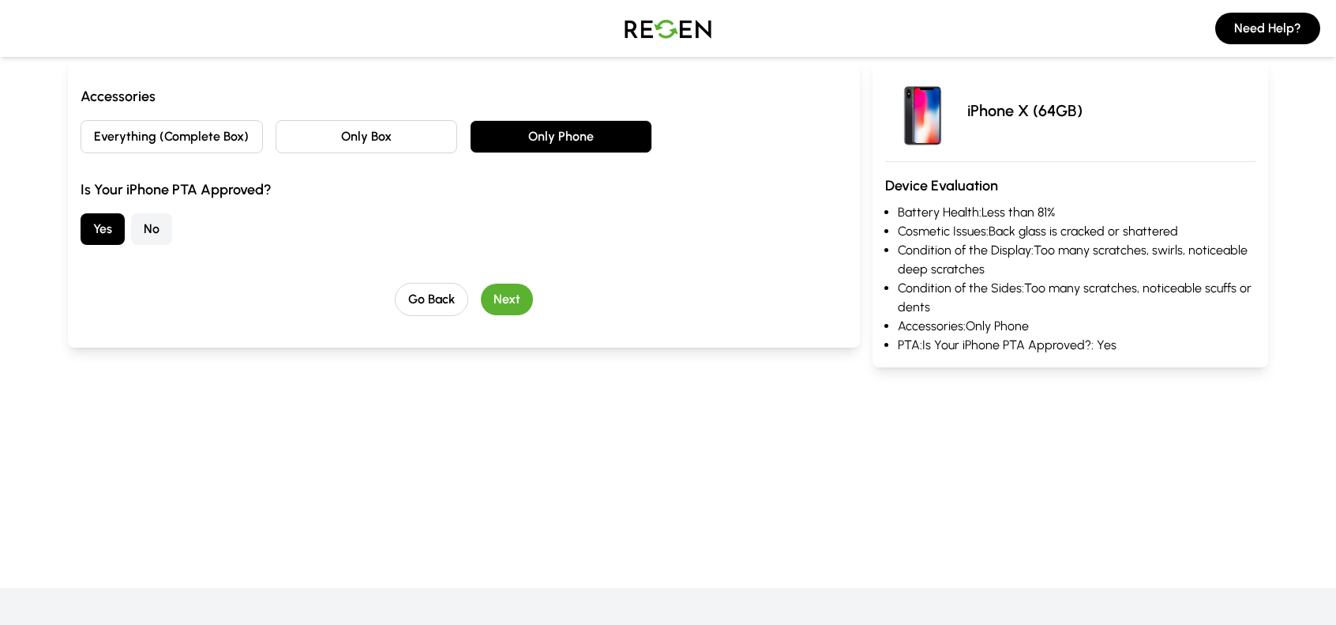
click at [516, 291] on button "Next" at bounding box center [507, 299] width 52 height 32
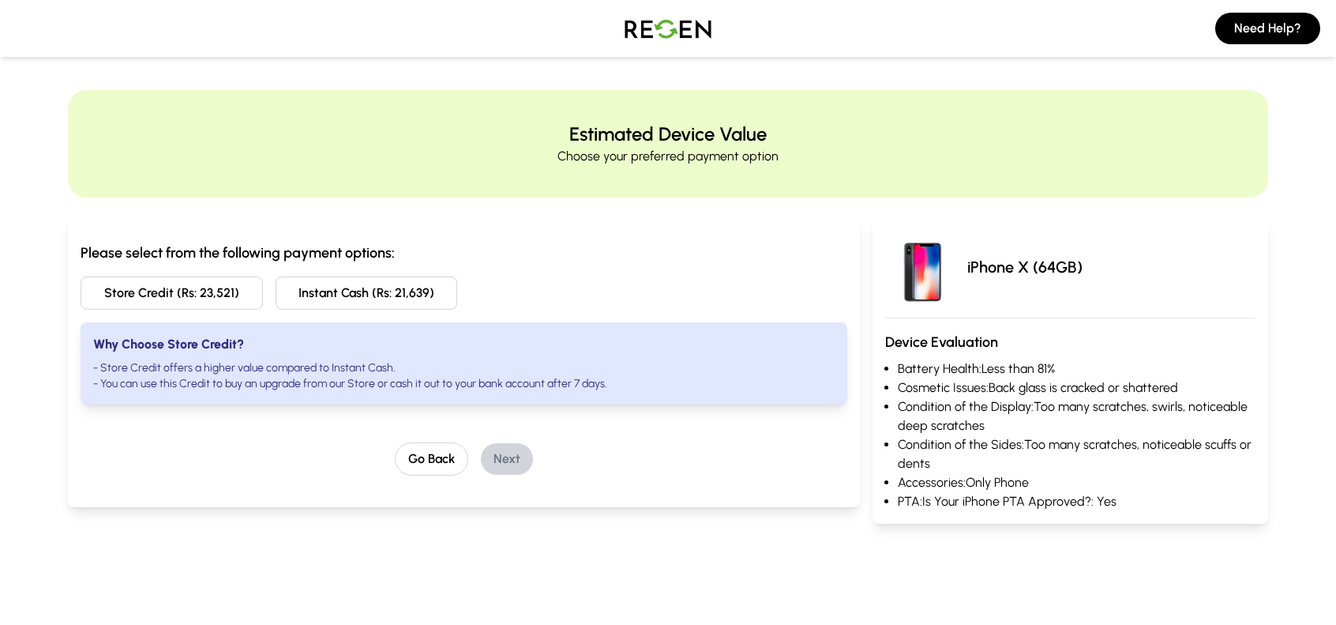
scroll to position [0, 0]
